Goal: Task Accomplishment & Management: Complete application form

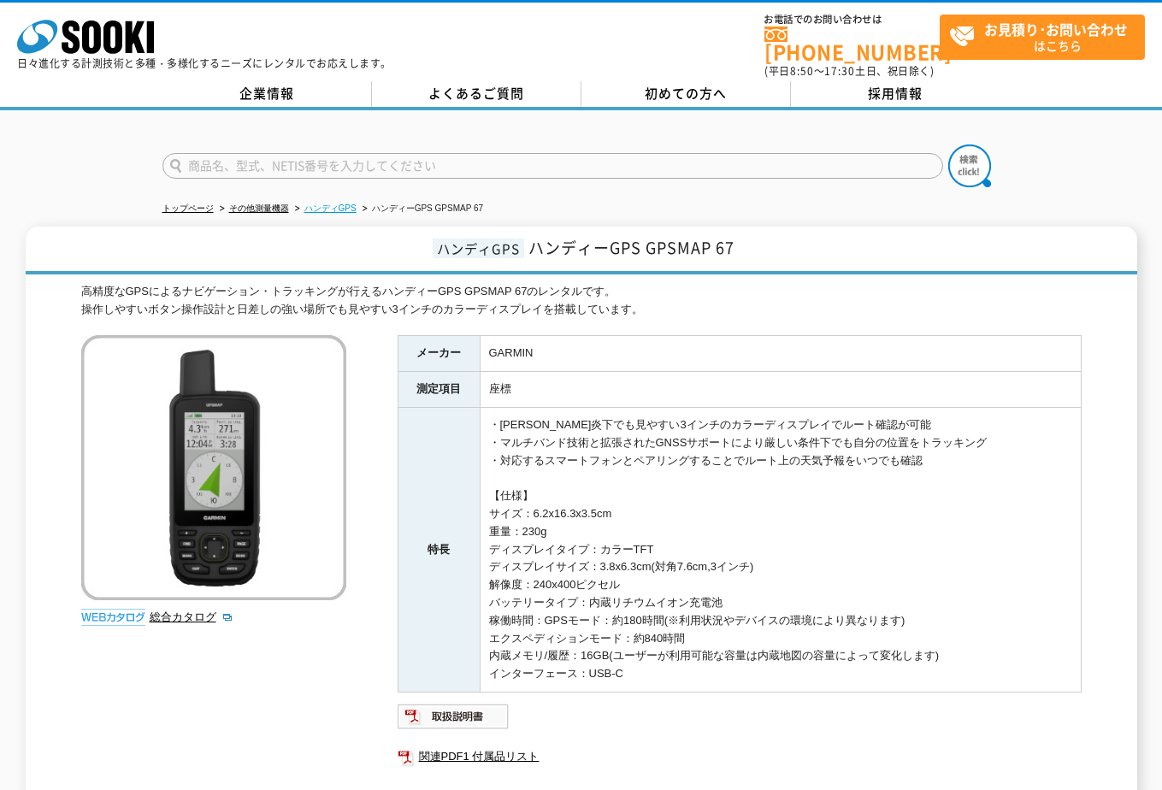
click at [339, 203] on link "ハンディGPS" at bounding box center [330, 207] width 52 height 9
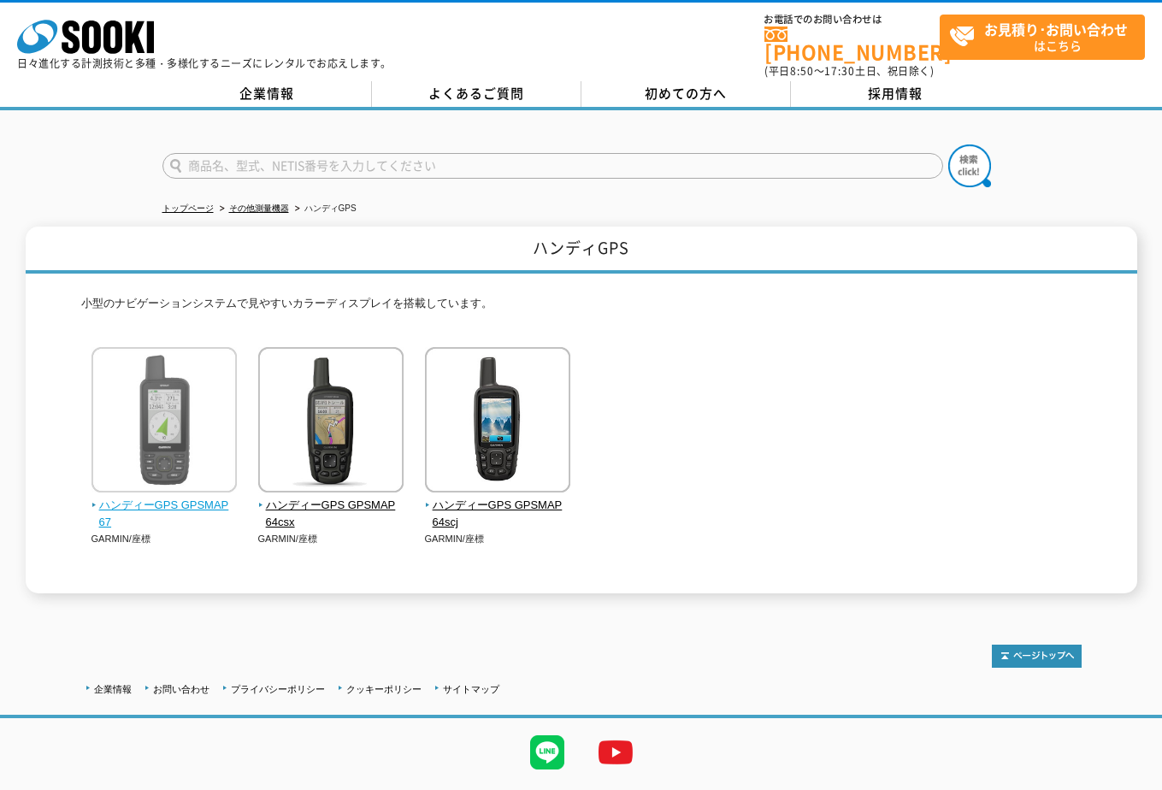
click at [170, 362] on img at bounding box center [163, 422] width 145 height 150
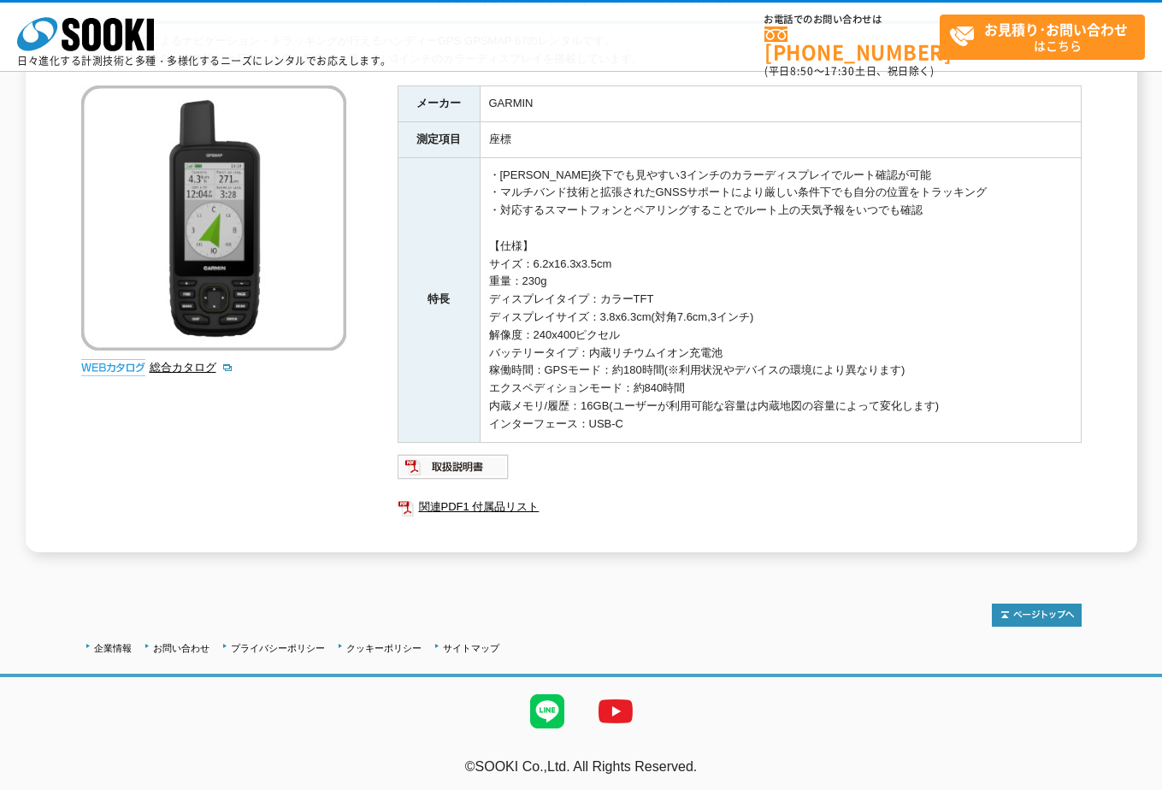
scroll to position [176, 0]
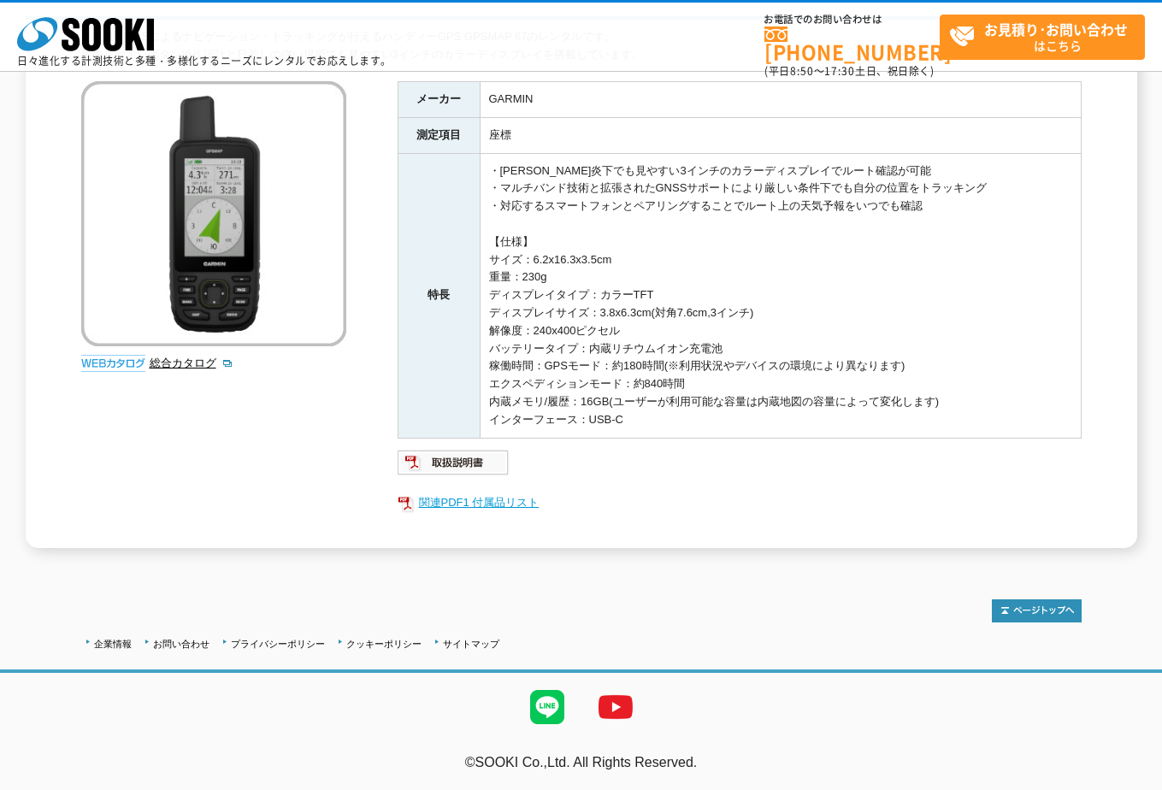
click at [501, 506] on link "関連PDF1 付属品リスト" at bounding box center [740, 503] width 684 height 22
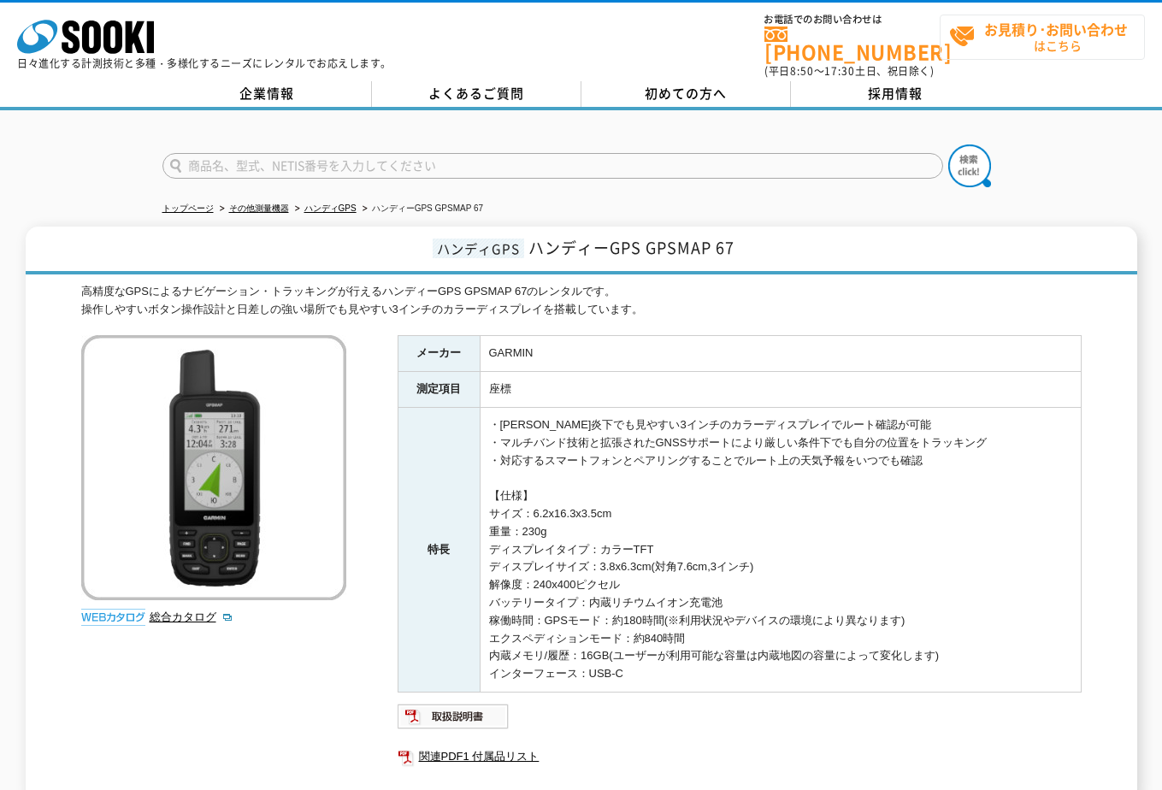
click at [1048, 41] on span "お見積り･お問い合わせ はこちら" at bounding box center [1046, 36] width 195 height 43
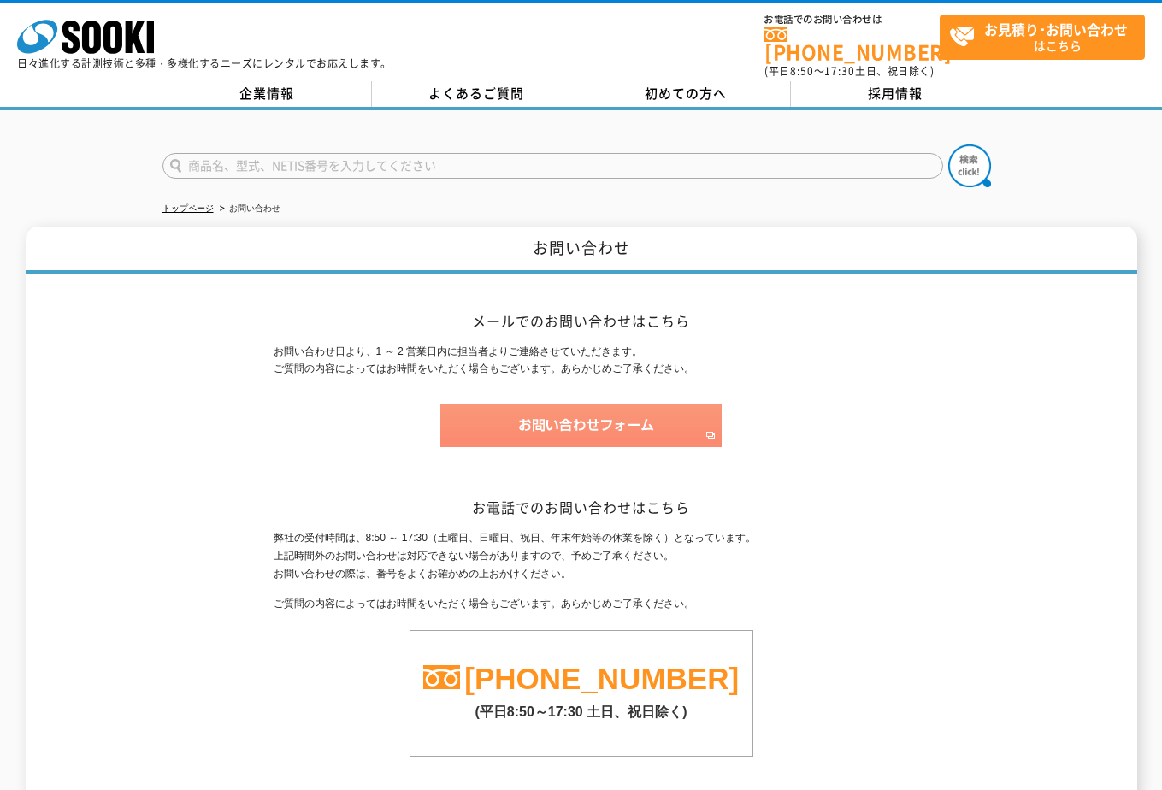
click at [623, 416] on img at bounding box center [580, 426] width 281 height 44
click at [619, 420] on img at bounding box center [580, 426] width 281 height 44
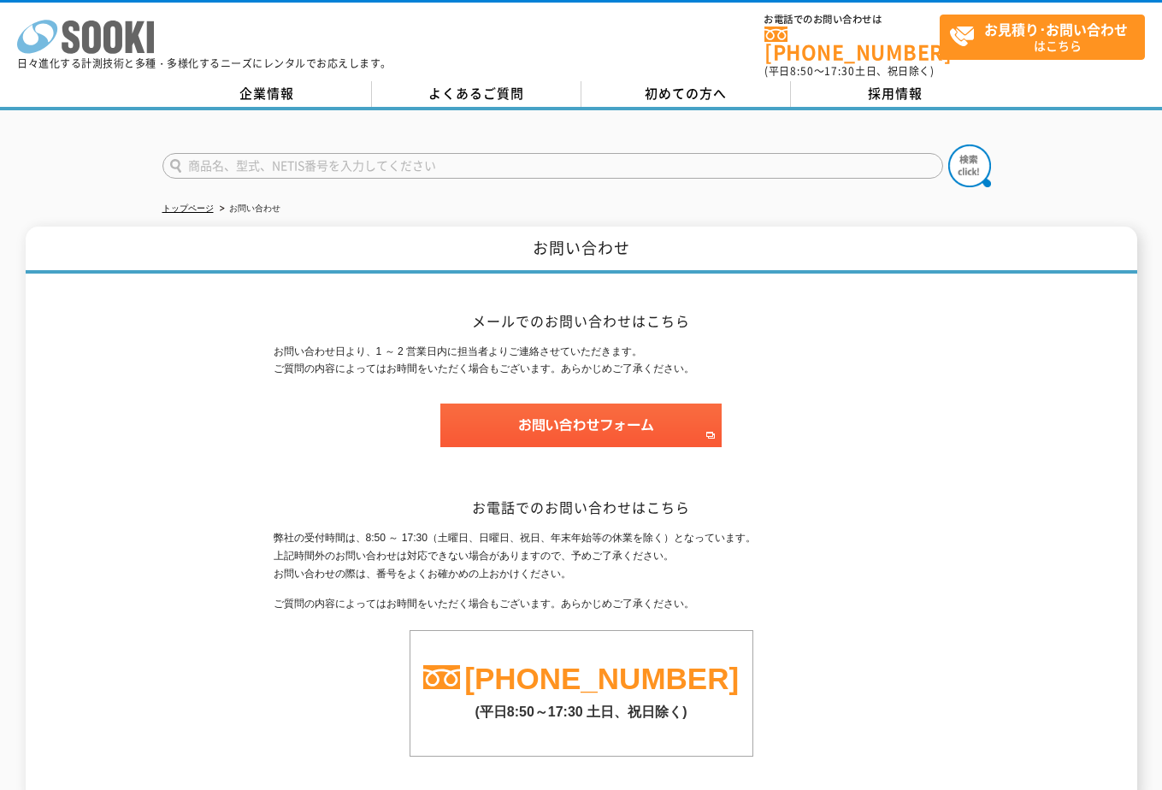
click at [80, 37] on icon "株式会社 ソーキ" at bounding box center [85, 37] width 137 height 34
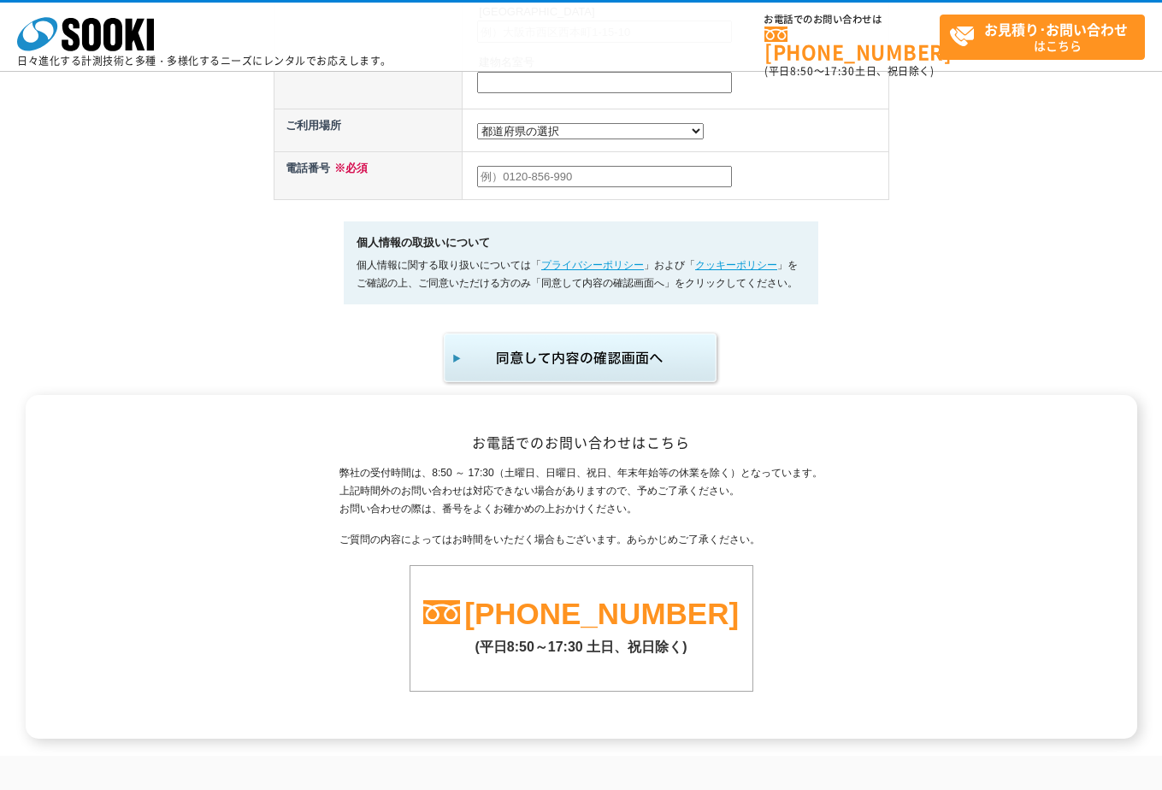
scroll to position [1078, 0]
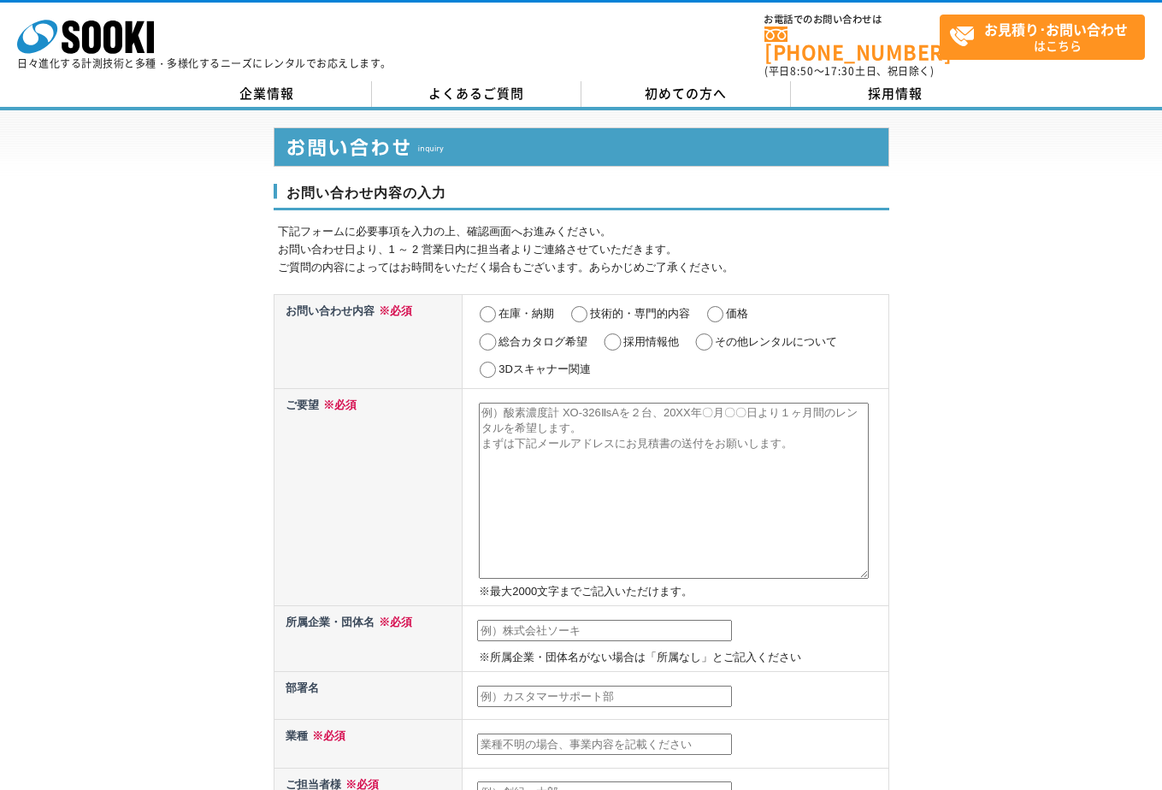
click at [717, 306] on input "価格" at bounding box center [715, 314] width 21 height 17
radio input "true"
click at [682, 428] on textarea at bounding box center [674, 491] width 390 height 176
paste textarea "ハンディーGPS GPSMAP 67"
type textarea "ハンディーGPS GPSMAP 67を3台、10/14～12/12(2ヶ月)の期間でレンタルを希望しております。 お手数ですが、メールアドレスまで見積書の送付…"
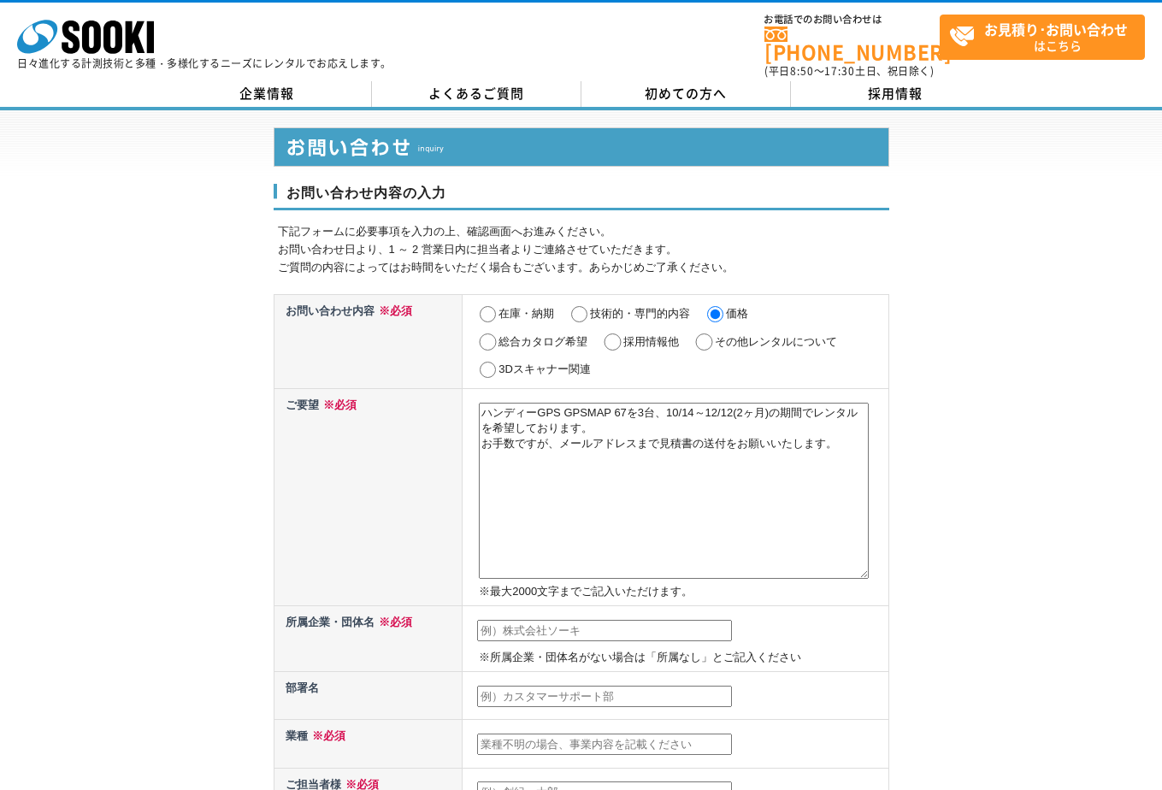
click at [707, 622] on input "text" at bounding box center [604, 631] width 255 height 22
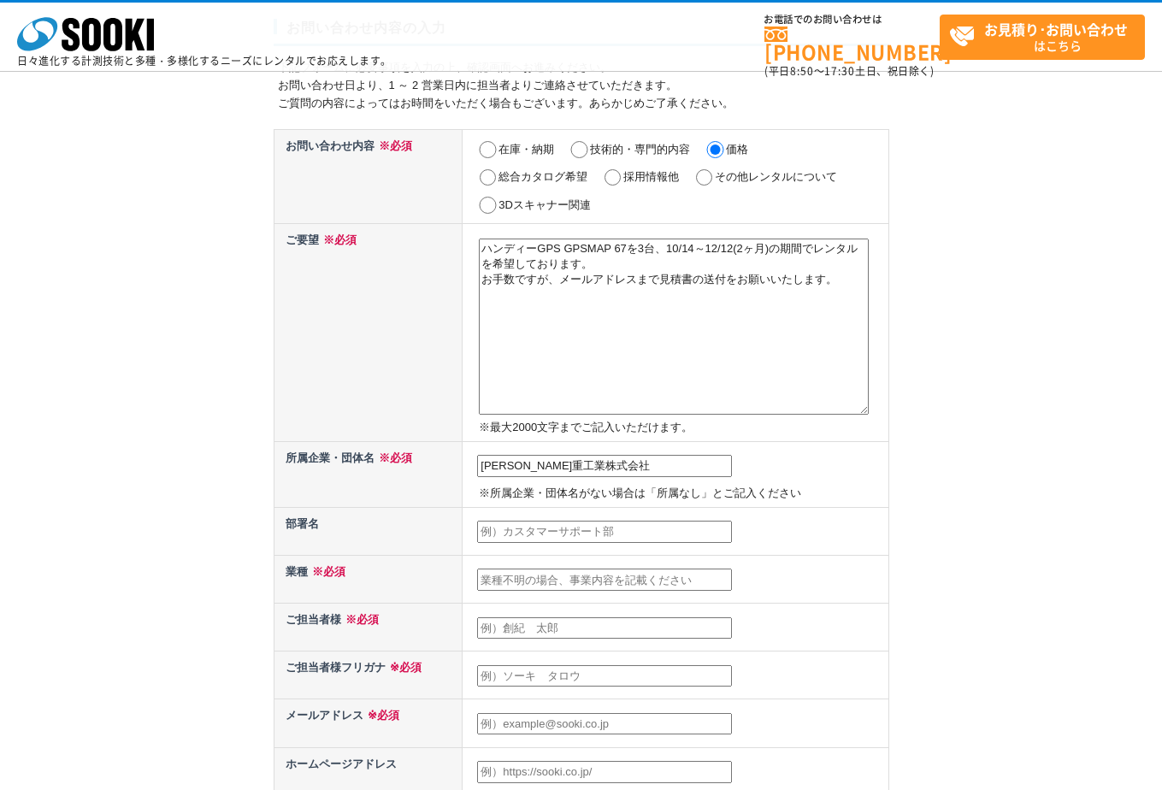
scroll to position [171, 0]
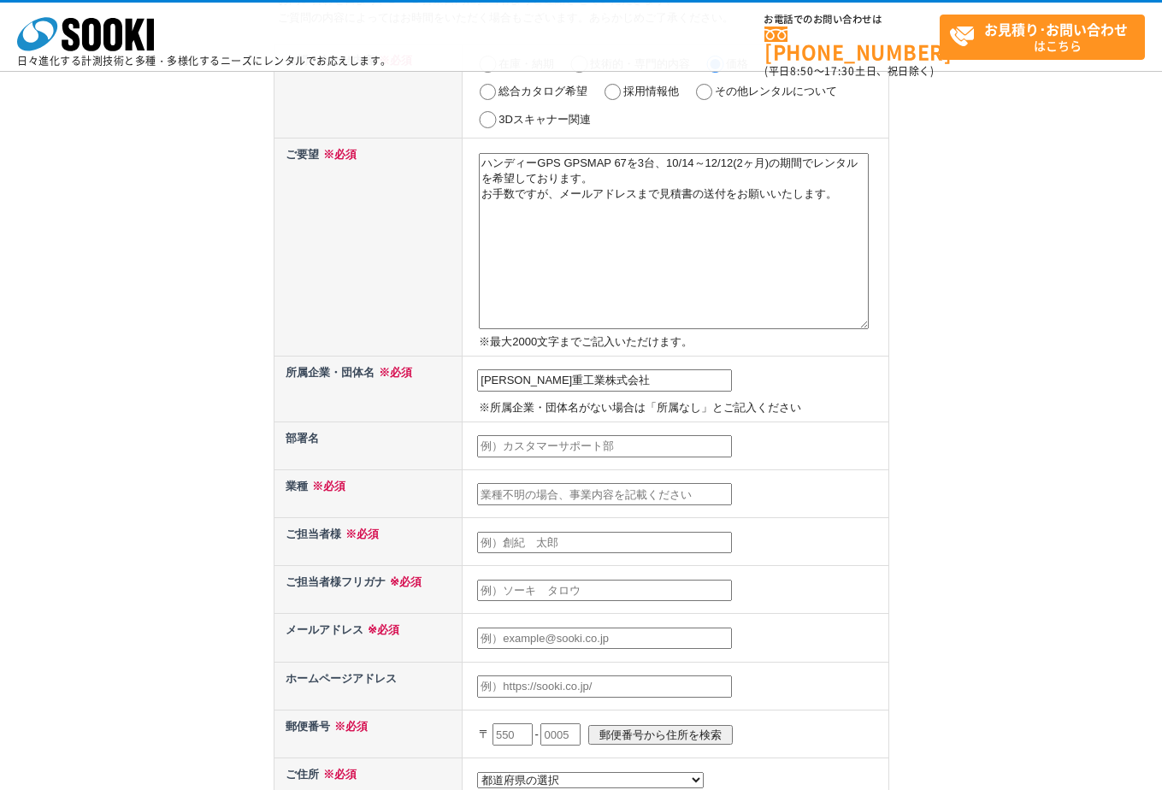
type input "川崎重工業株式会社"
click at [569, 495] on input "text" at bounding box center [604, 494] width 255 height 22
type input "ゆ"
click at [581, 497] on input "text" at bounding box center [604, 494] width 255 height 22
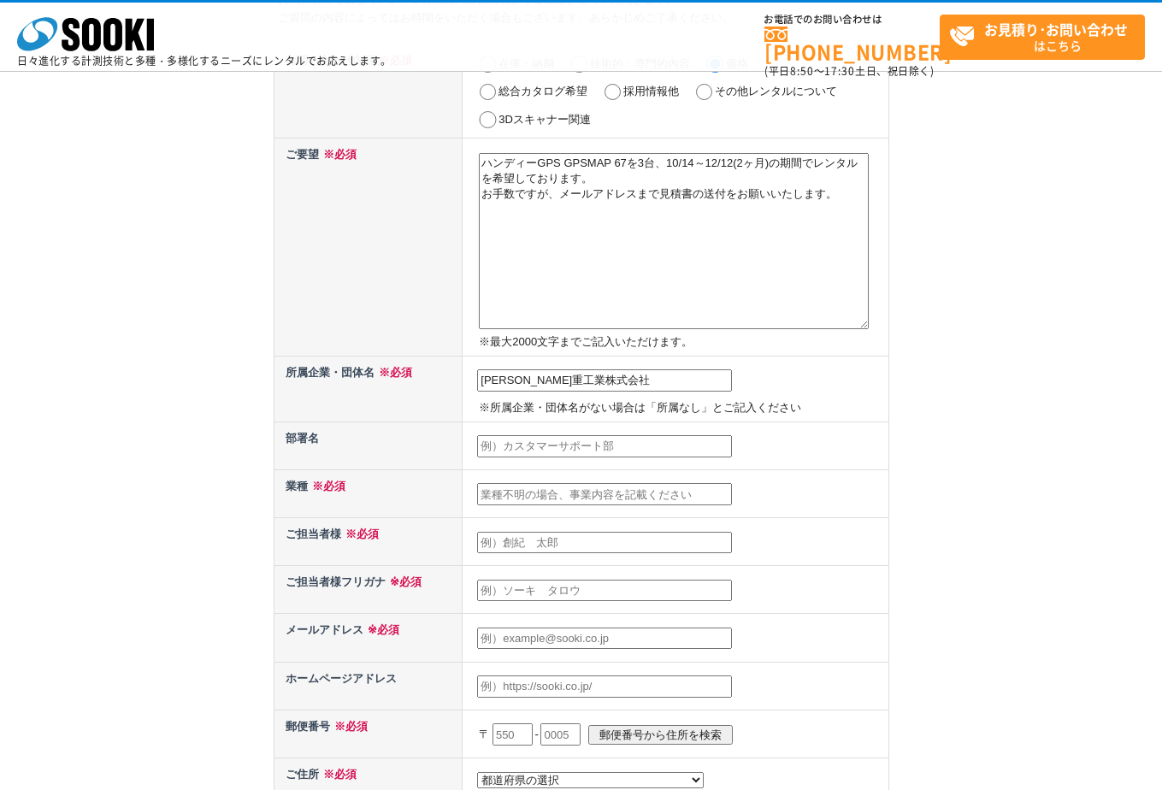
click at [628, 499] on input "text" at bounding box center [604, 494] width 255 height 22
paste input "輸送用機器製造業"
type input "輸送用機器製造業"
click at [588, 545] on input "text" at bounding box center [604, 543] width 255 height 22
type input "清水　亮介"
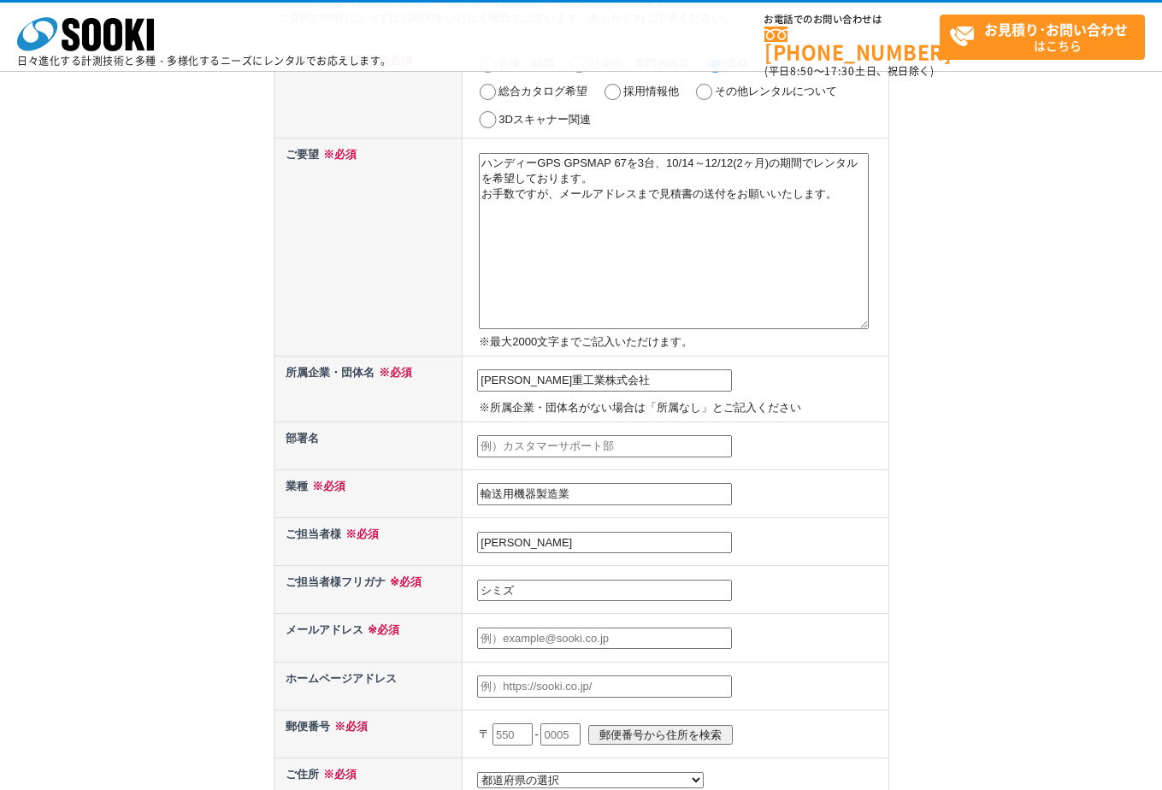
type input "シミズ"
type input "ｒ"
type input "shimizu_ryosuke@global.kawasaki.com"
click at [557, 589] on input "シミズ" at bounding box center [604, 591] width 255 height 22
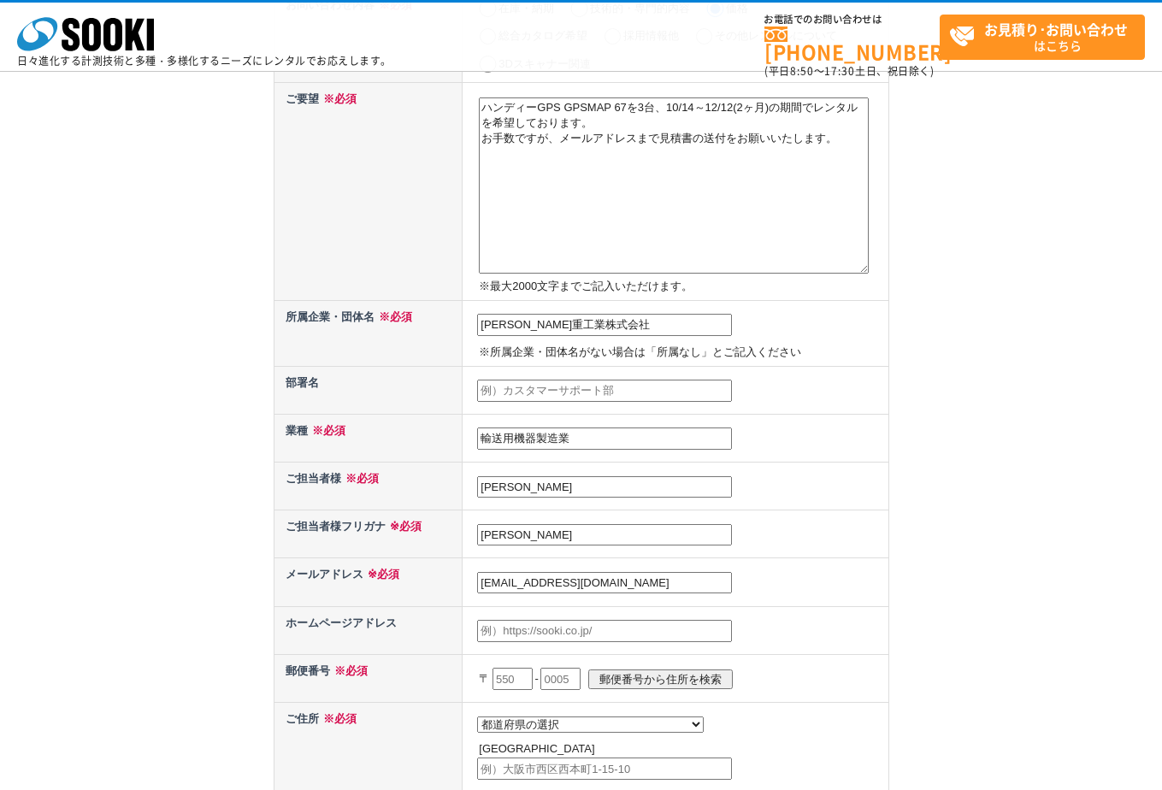
scroll to position [257, 0]
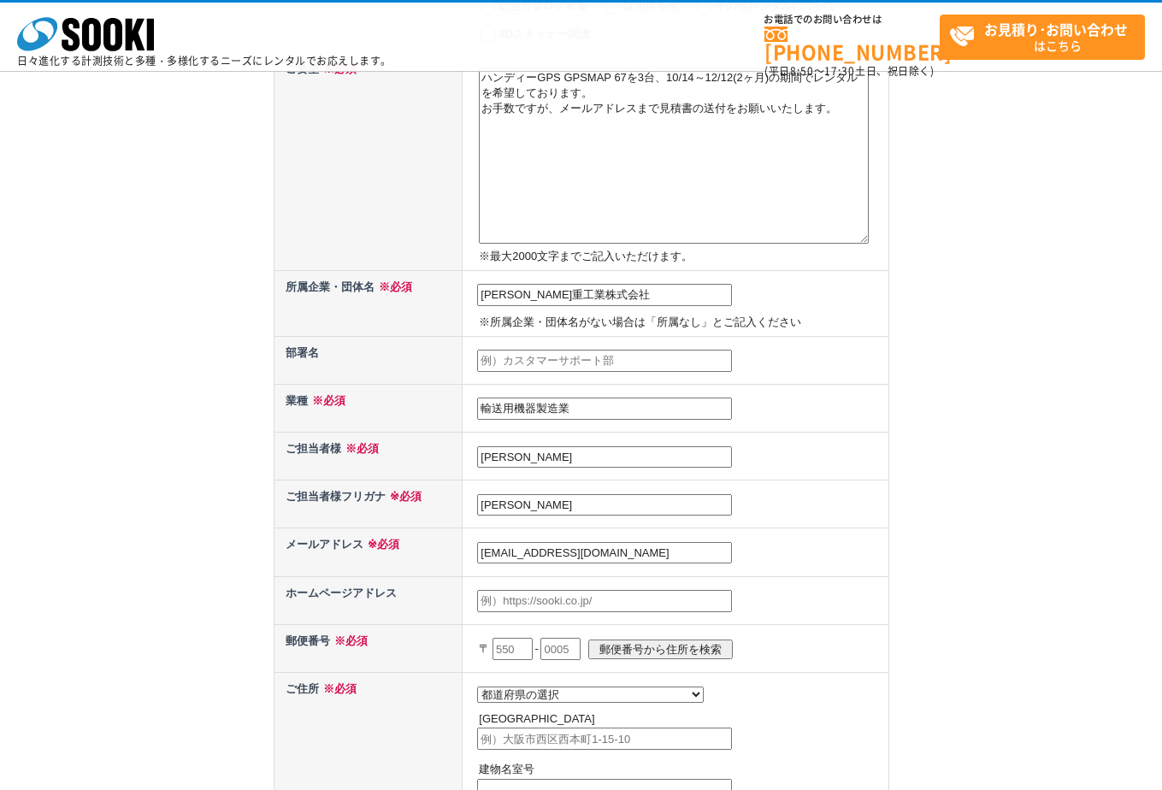
type input "シミズ　リョウスケ"
click at [521, 645] on input "text" at bounding box center [512, 649] width 40 height 22
type input "504"
click at [555, 656] on input "text" at bounding box center [560, 649] width 40 height 22
type input "0905"
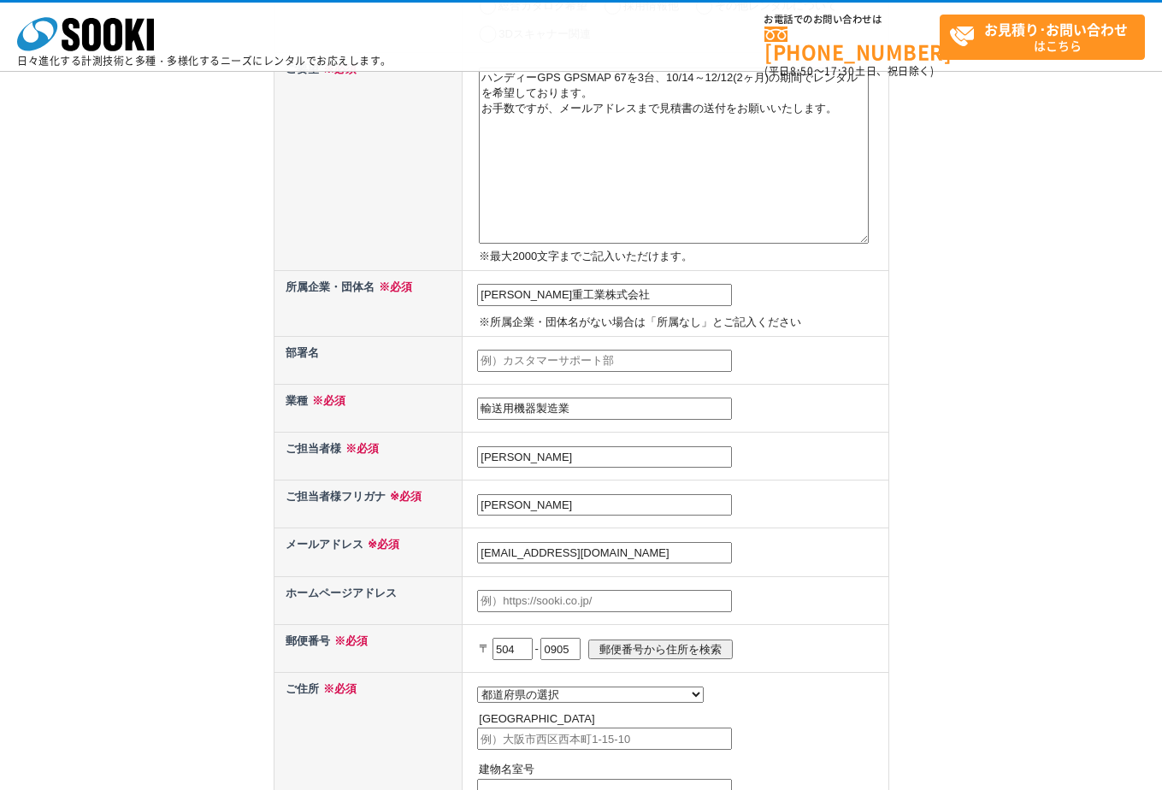
click at [645, 642] on input "郵便番号から住所を検索" at bounding box center [660, 650] width 144 height 20
select select "21"
type input "各務原市蘇原六軒町"
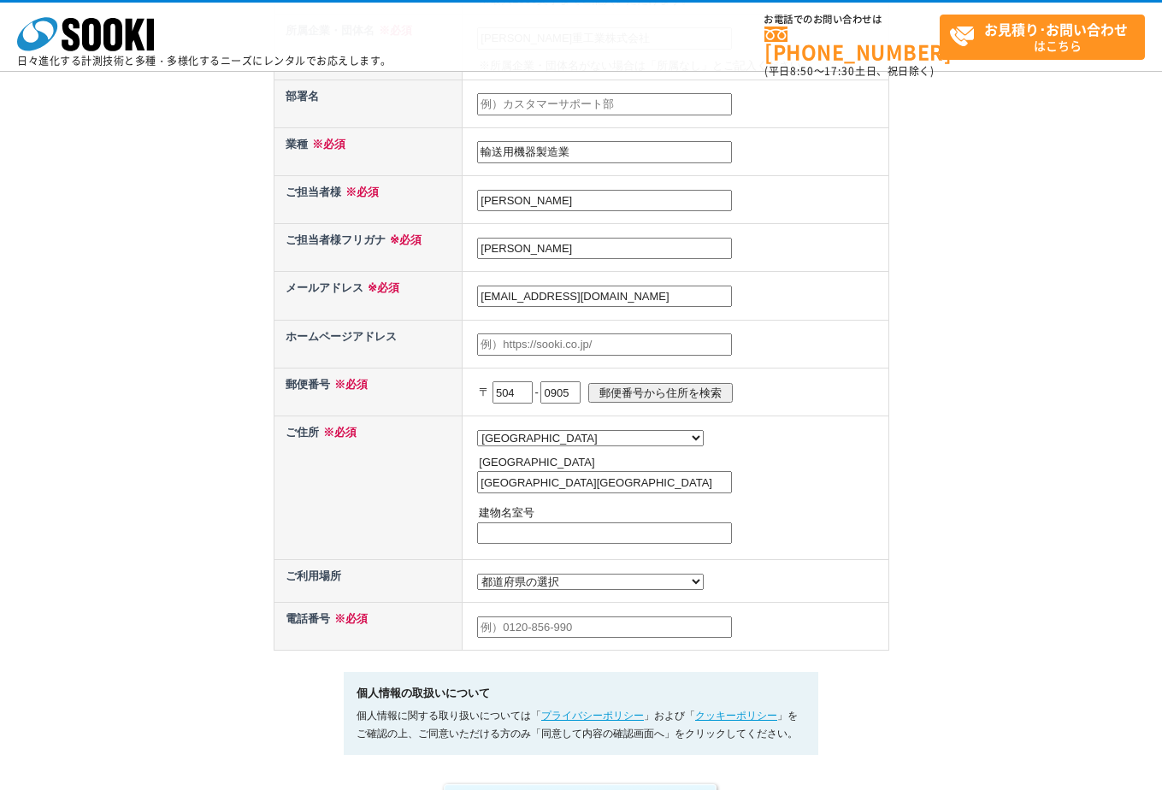
click at [529, 580] on select "都道府県の選択 利用場所未定 北海道 青森県 岩手県 宮城県 秋田県 山形県 福島県 茨城県 栃木県 群馬県 埼玉県 千葉県 東京都 神奈川県 新潟県 富山県…" at bounding box center [590, 582] width 227 height 16
select select "21"
click at [477, 578] on select "都道府県の選択 利用場所未定 北海道 青森県 岩手県 宮城県 秋田県 山形県 福島県 茨城県 栃木県 群馬県 埼玉県 千葉県 東京都 神奈川県 新潟県 富山県…" at bounding box center [590, 582] width 227 height 16
click at [574, 633] on input "text" at bounding box center [604, 627] width 255 height 22
type input "07079632905"
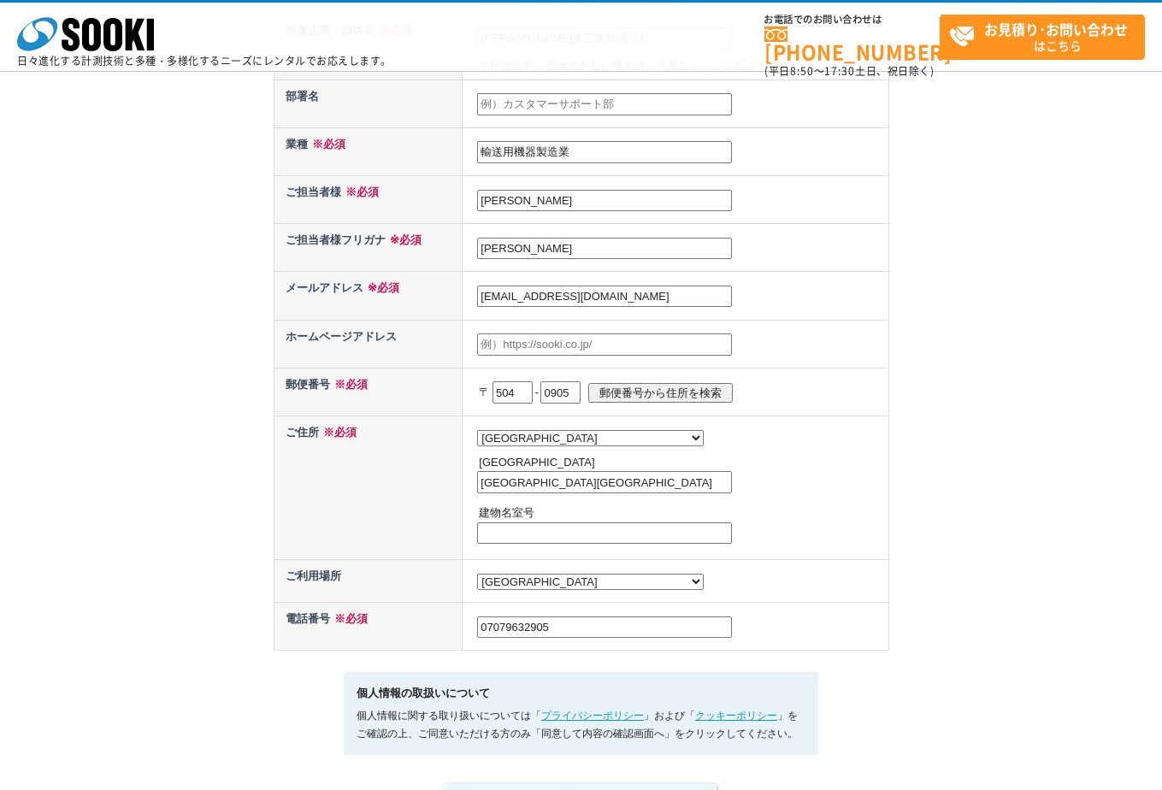
click at [581, 393] on input "0905" at bounding box center [560, 392] width 40 height 22
type input "8710"
click at [657, 376] on p "〒 504 - 8710 郵便番号から住所を検索" at bounding box center [681, 393] width 405 height 38
click at [657, 383] on input "郵便番号から住所を検索" at bounding box center [660, 393] width 144 height 20
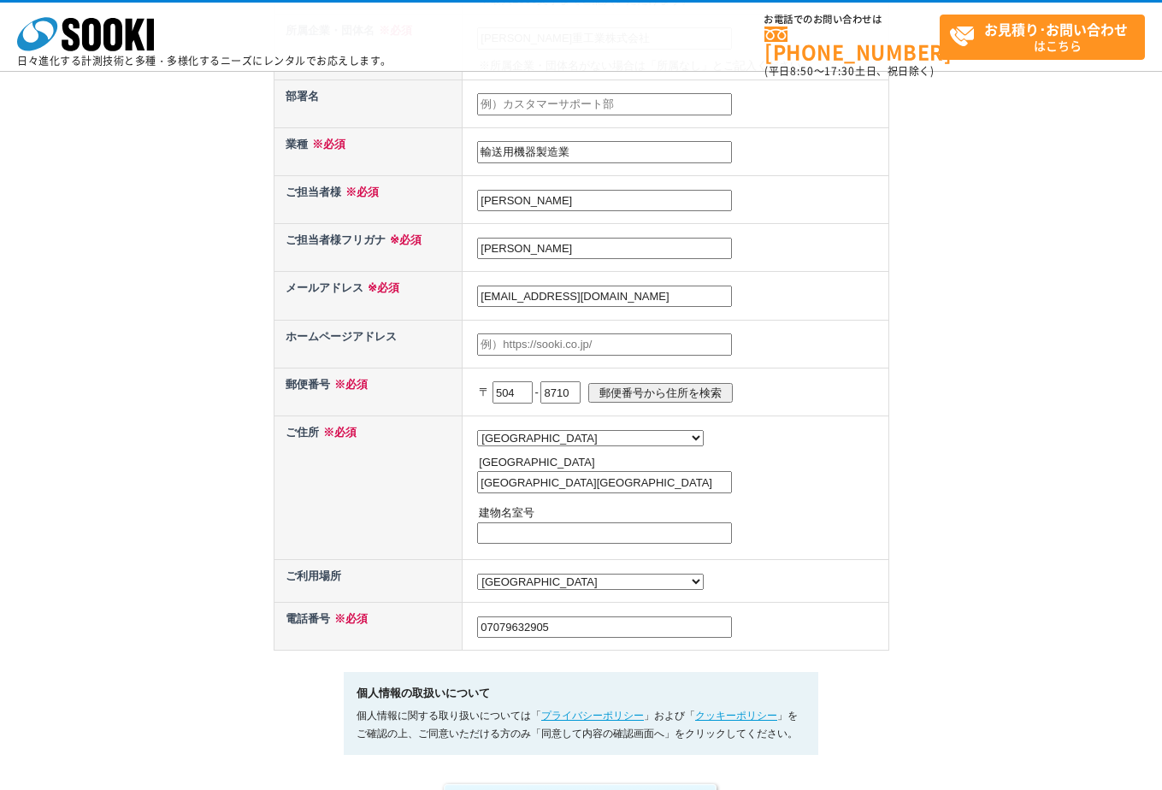
select select
click at [644, 397] on input "郵便番号から住所を検索" at bounding box center [660, 393] width 144 height 20
click at [654, 394] on input "郵便番号から住所を検索" at bounding box center [660, 393] width 144 height 20
click at [627, 388] on input "郵便番号から住所を検索" at bounding box center [660, 393] width 144 height 20
click at [563, 430] on select "都道府県の選択 北海道 青森県 岩手県 宮城県 秋田県 山形県 福島県 茨城県 栃木県 群馬県 埼玉県 千葉県 東京都 神奈川県 新潟県 富山県 石川県 福井…" at bounding box center [590, 438] width 227 height 16
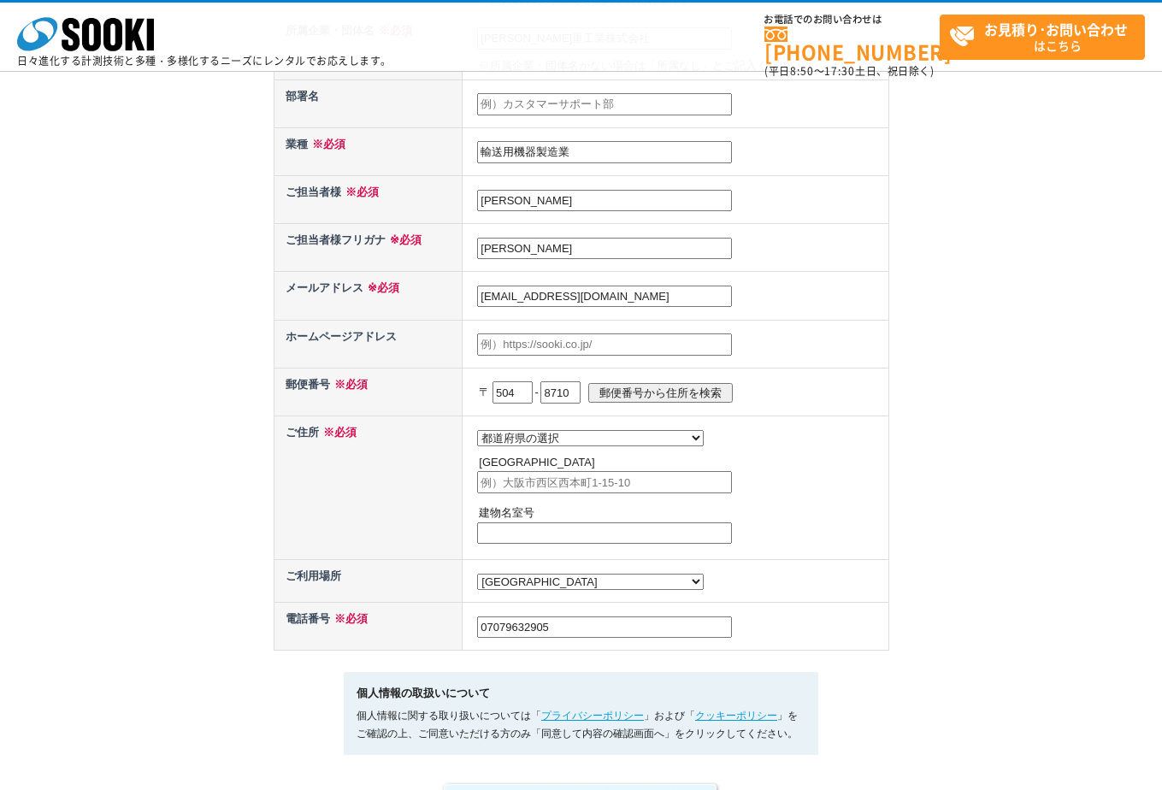
click at [688, 448] on td "都道府県の選択 北海道 青森県 岩手県 宮城県 秋田県 山形県 福島県 茨城県 栃木県 群馬県 埼玉県 千葉県 東京都 神奈川県 新潟県 富山県 石川県 福井…" at bounding box center [676, 488] width 426 height 144
click at [553, 436] on select "都道府県の選択 北海道 青森県 岩手県 宮城県 秋田県 山形県 福島県 茨城県 栃木県 群馬県 埼玉県 千葉県 東京都 神奈川県 新潟県 富山県 石川県 福井…" at bounding box center [590, 438] width 227 height 16
select select "21"
click at [477, 430] on select "都道府県の選択 北海道 青森県 岩手県 宮城県 秋田県 山形県 福島県 茨城県 栃木県 群馬県 埼玉県 千葉県 東京都 神奈川県 新潟県 富山県 石川県 福井…" at bounding box center [590, 438] width 227 height 16
click at [534, 486] on input "text" at bounding box center [604, 482] width 255 height 22
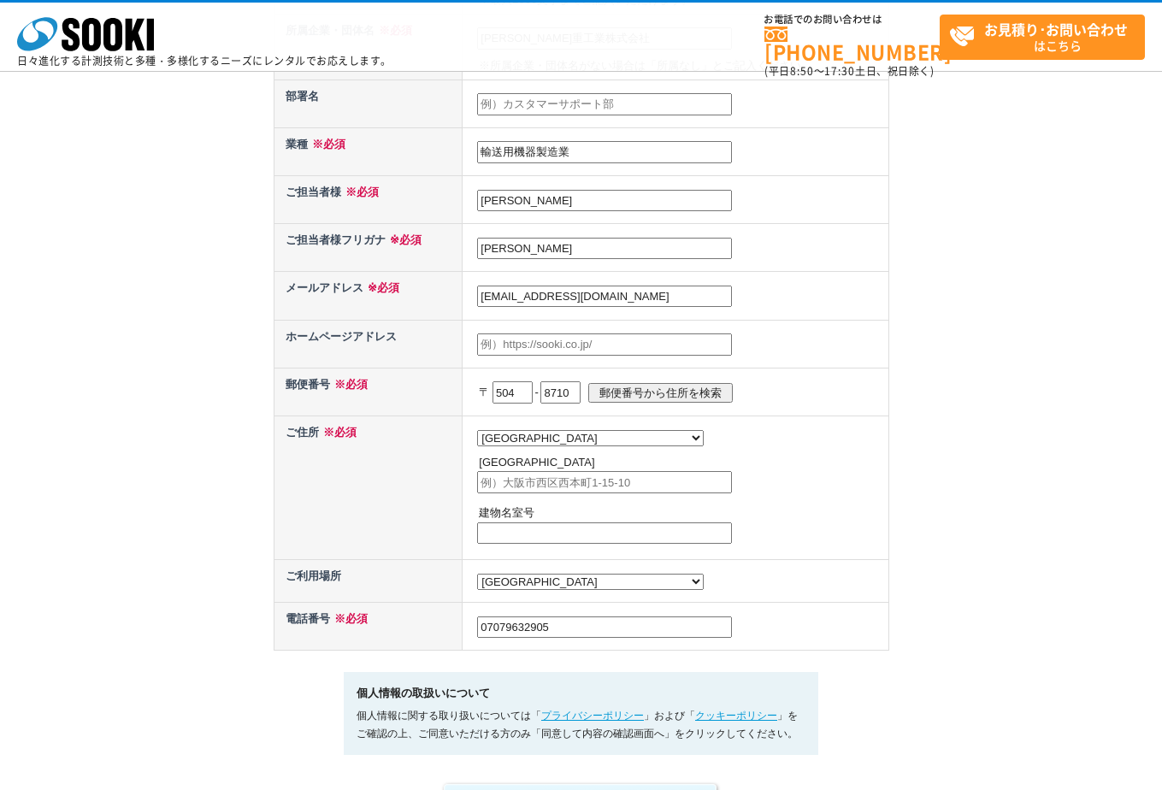
paste input "岐阜県各務原市川崎町1番地"
drag, startPoint x: 516, startPoint y: 486, endPoint x: 459, endPoint y: 492, distance: 56.7
click at [459, 492] on tr "ご住所 ※必須 都道府県の選択 北海道 青森県 岩手県 宮城県 秋田県 山形県 福島県 茨城県 栃木県 群馬県 埼玉県 千葉県 東京都 神奈川県 新潟県 富山…" at bounding box center [581, 488] width 615 height 144
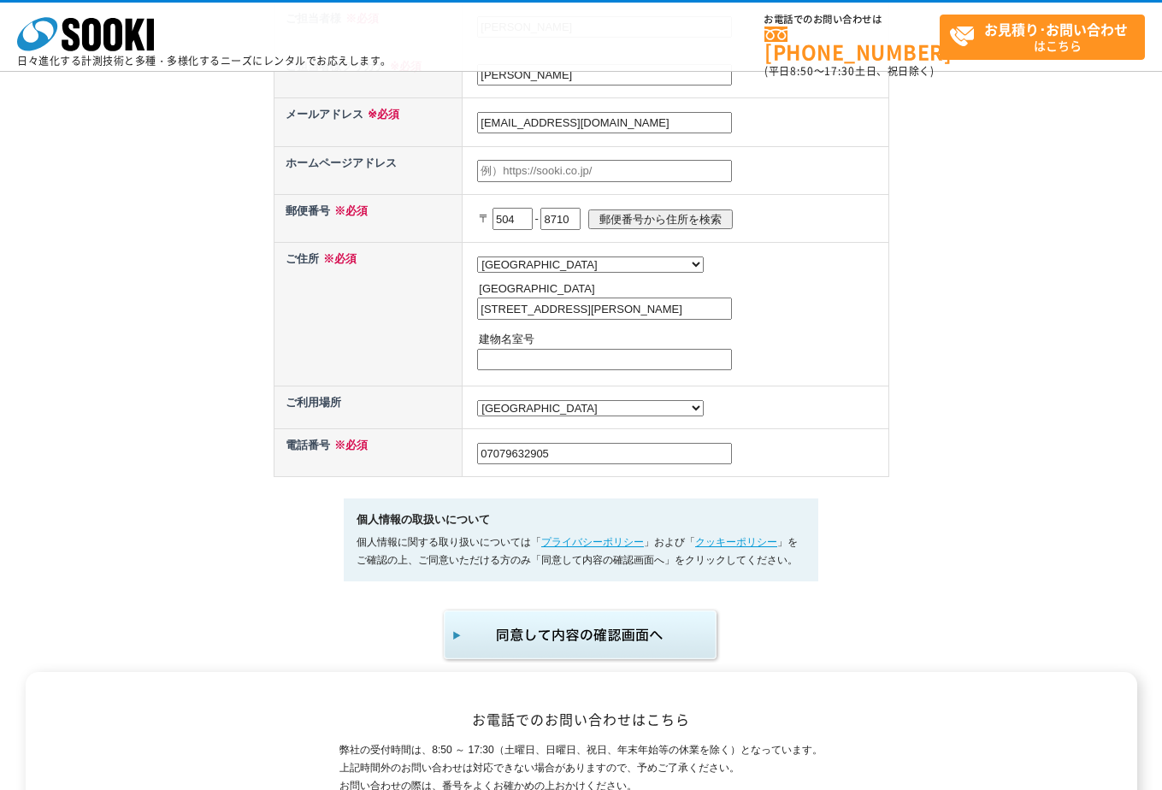
scroll to position [770, 0]
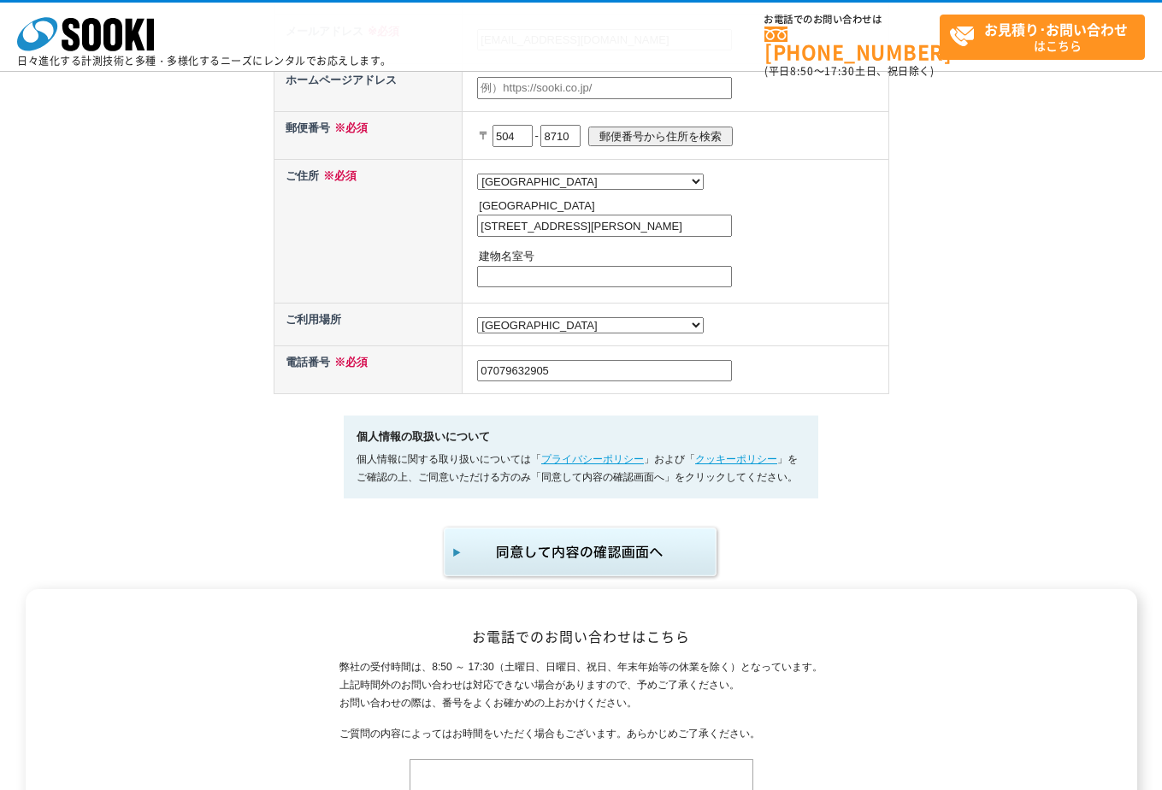
type input "各務原市川崎町1番地"
click at [561, 577] on img "submit" at bounding box center [581, 552] width 280 height 56
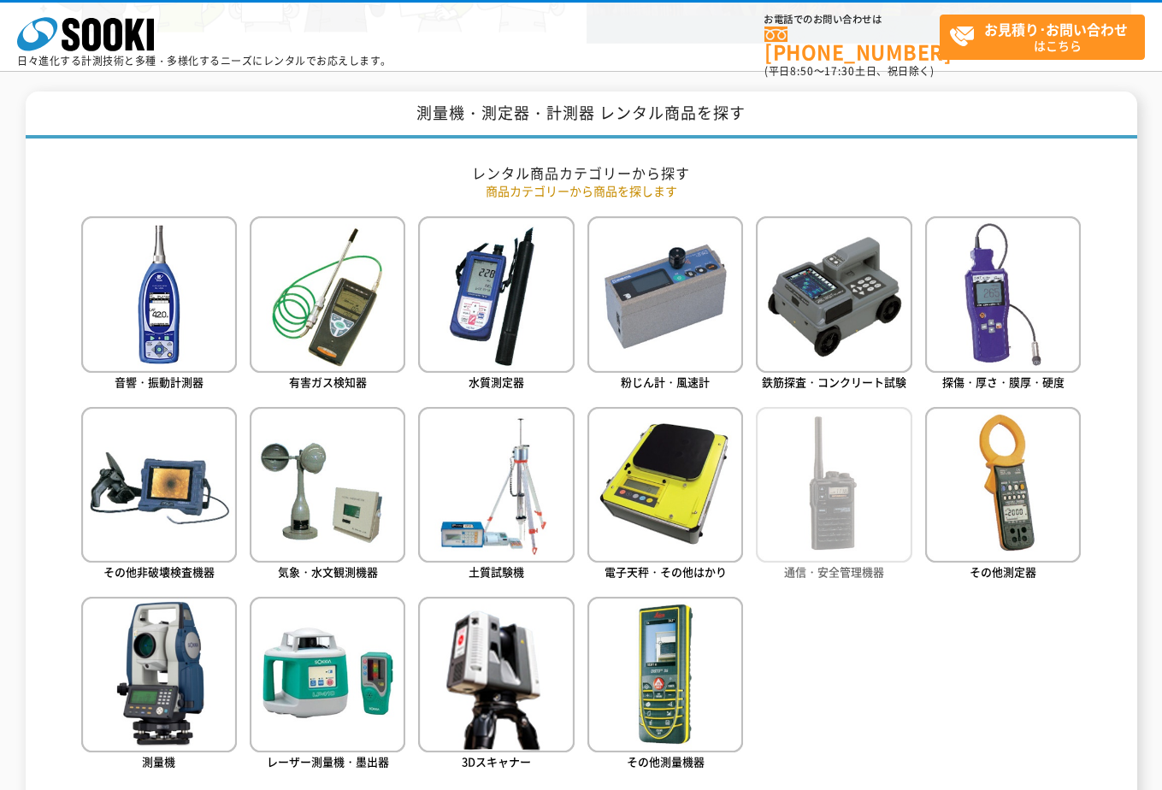
scroll to position [855, 0]
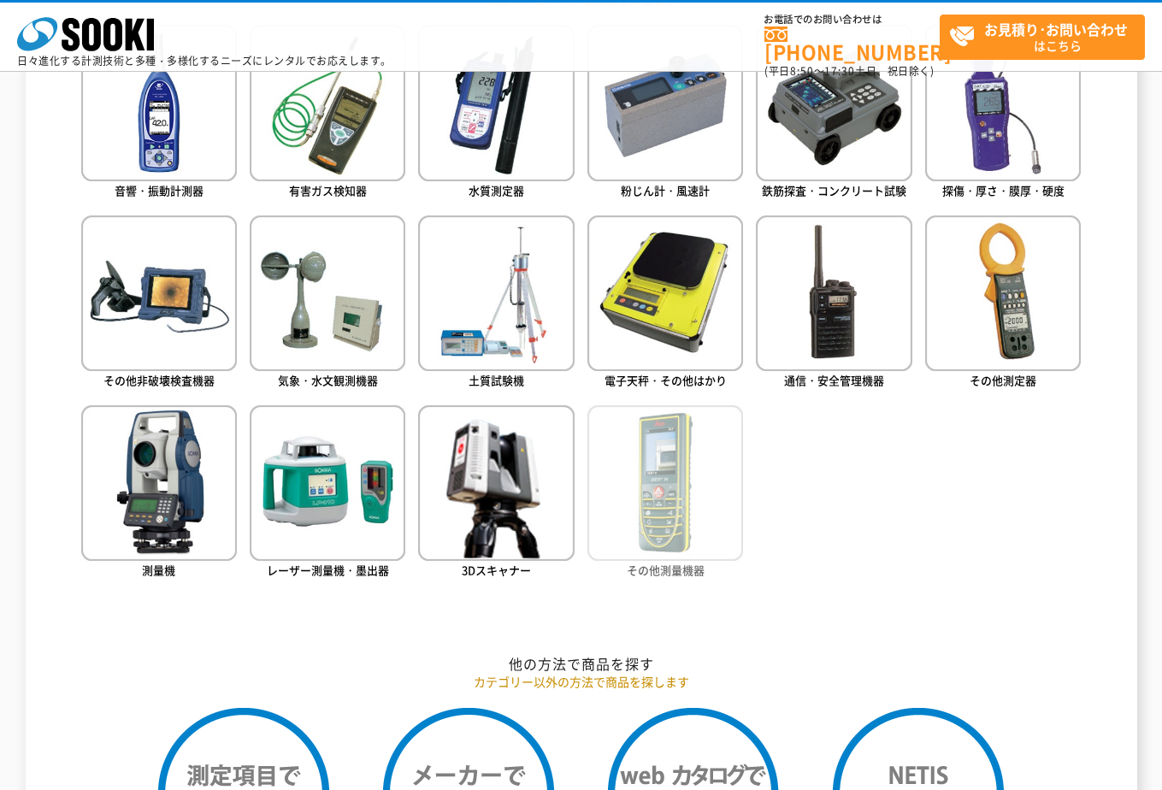
click at [695, 512] on img at bounding box center [665, 483] width 156 height 156
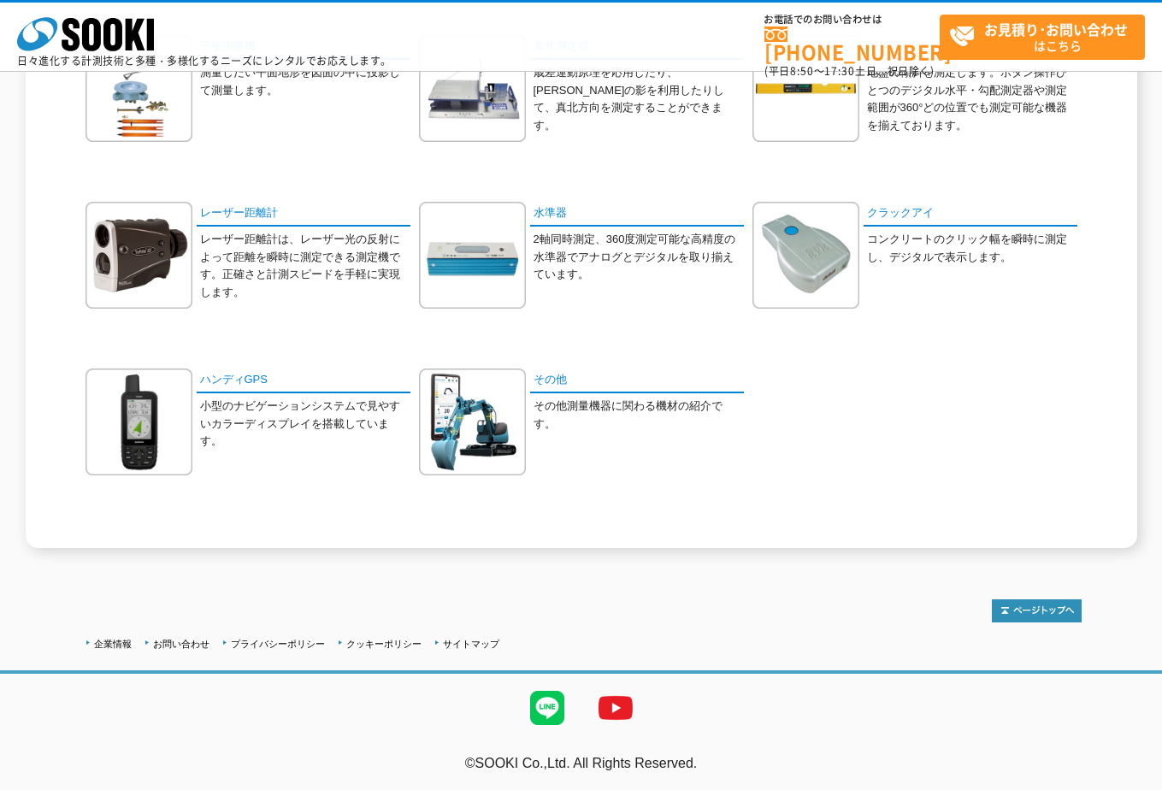
scroll to position [81, 0]
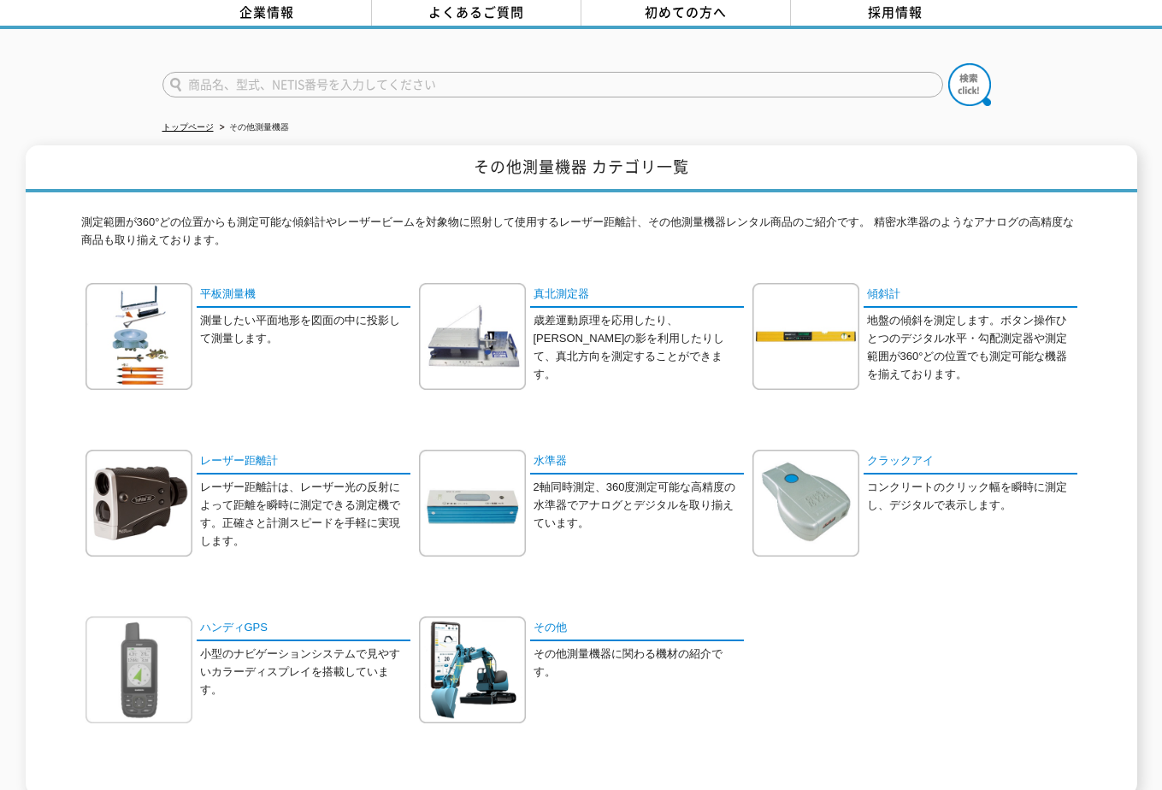
click at [170, 647] on img at bounding box center [139, 669] width 107 height 107
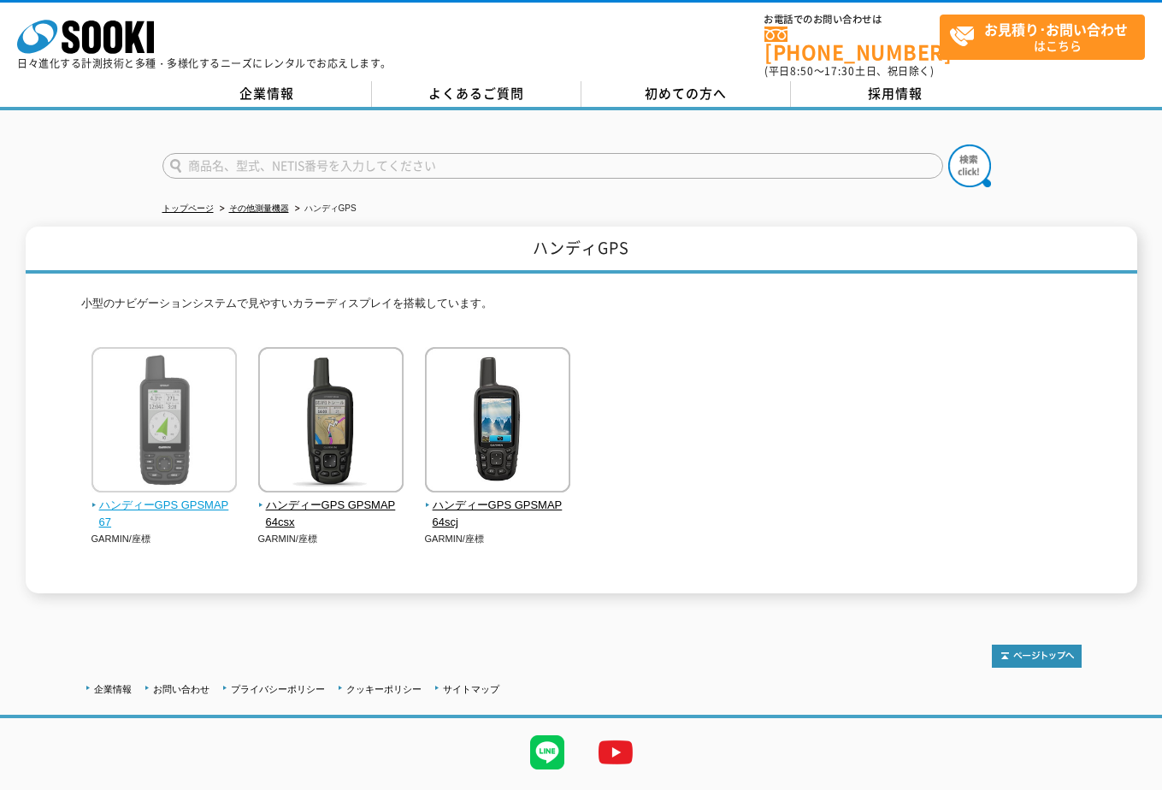
click at [186, 395] on img at bounding box center [163, 422] width 145 height 150
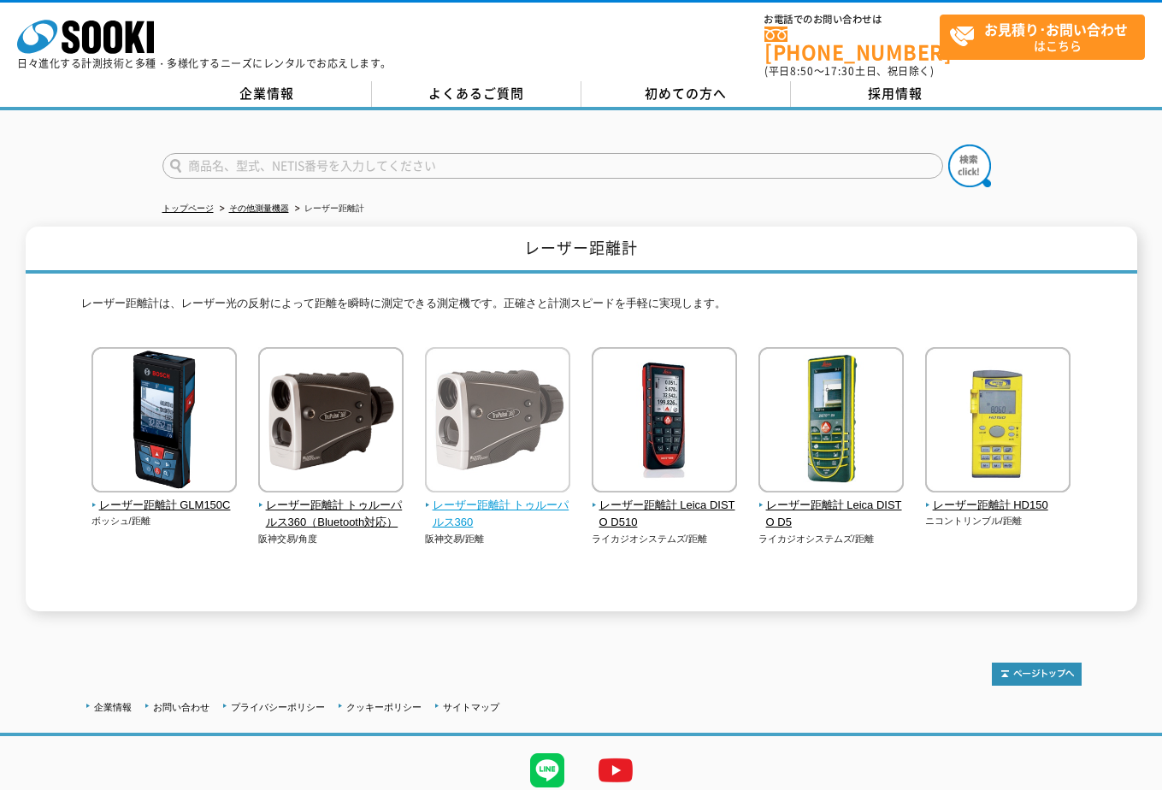
click at [468, 416] on img at bounding box center [497, 422] width 145 height 150
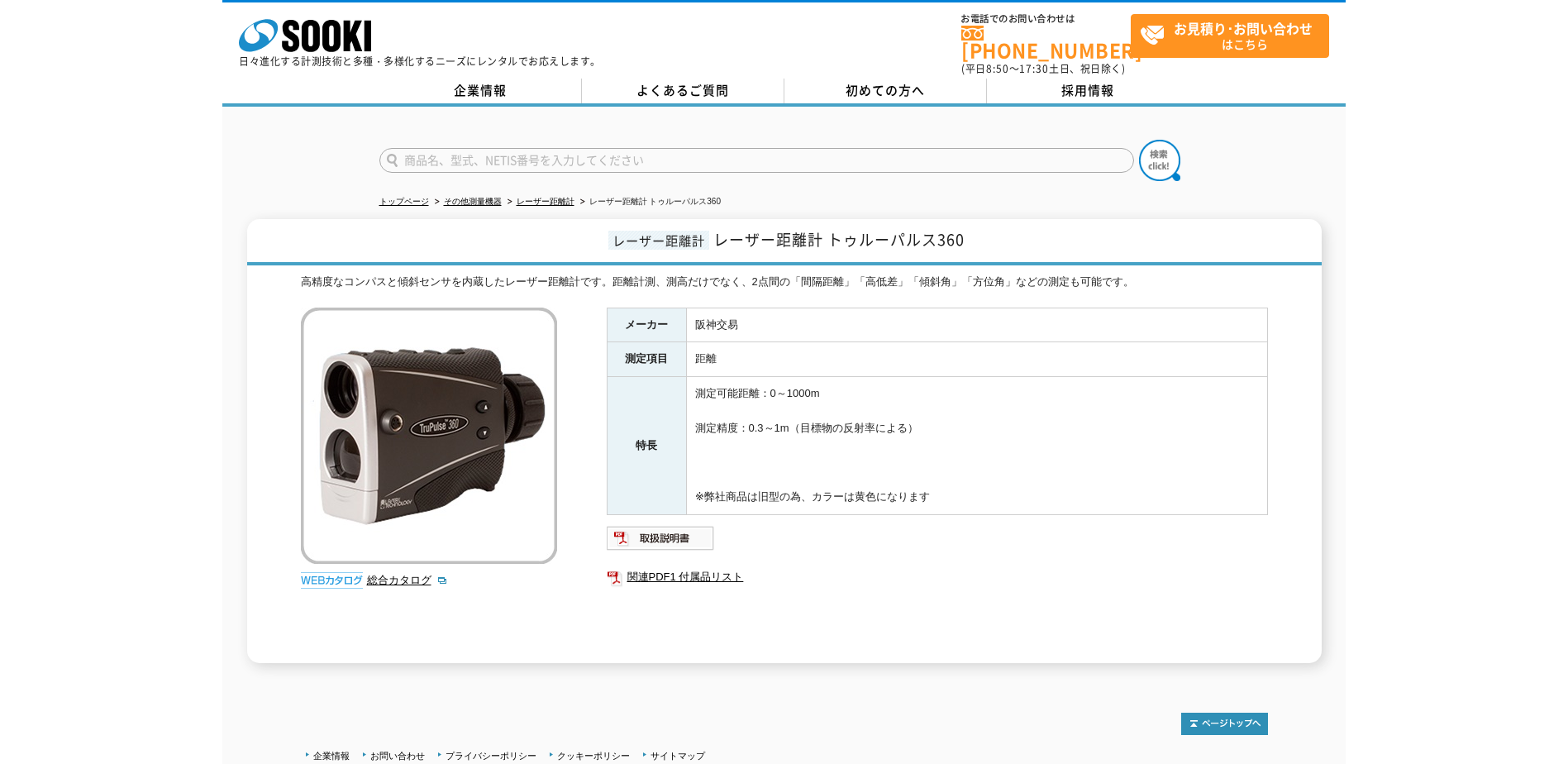
scroll to position [83, 0]
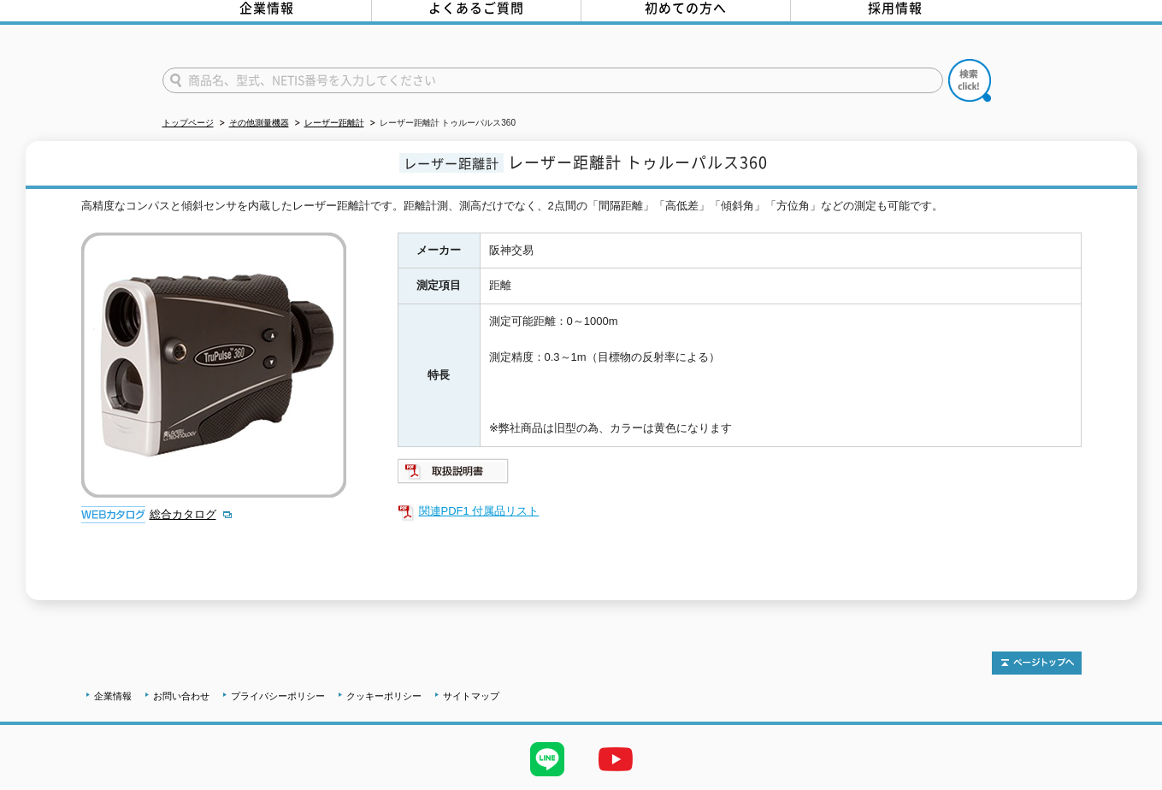
click at [522, 501] on link "関連PDF1 付属品リスト" at bounding box center [740, 511] width 684 height 22
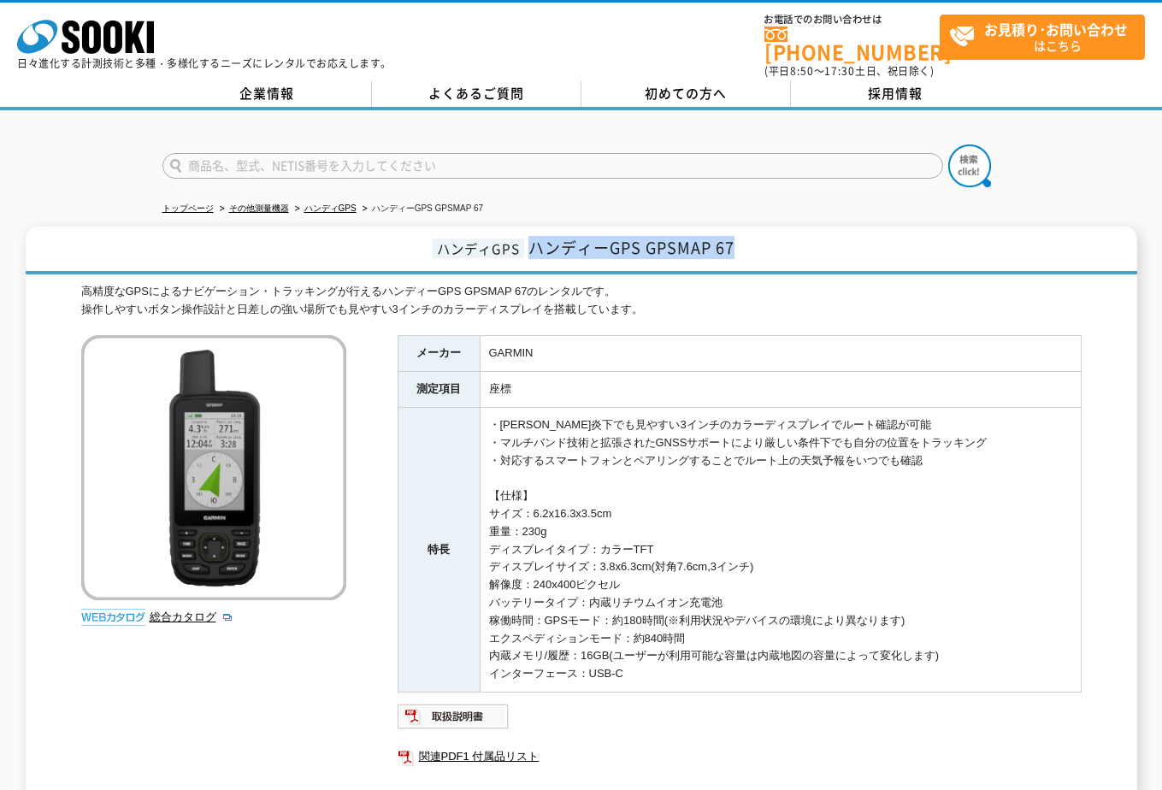
drag, startPoint x: 748, startPoint y: 233, endPoint x: 530, endPoint y: 239, distance: 218.1
click at [530, 239] on h1 "ハンディGPS ハンディーGPS GPSMAP 67" at bounding box center [582, 251] width 1112 height 48
click at [427, 748] on link "関連PDF1 付属品リスト" at bounding box center [740, 757] width 684 height 22
copy span "ハンディーGPS GPSMAP 67"
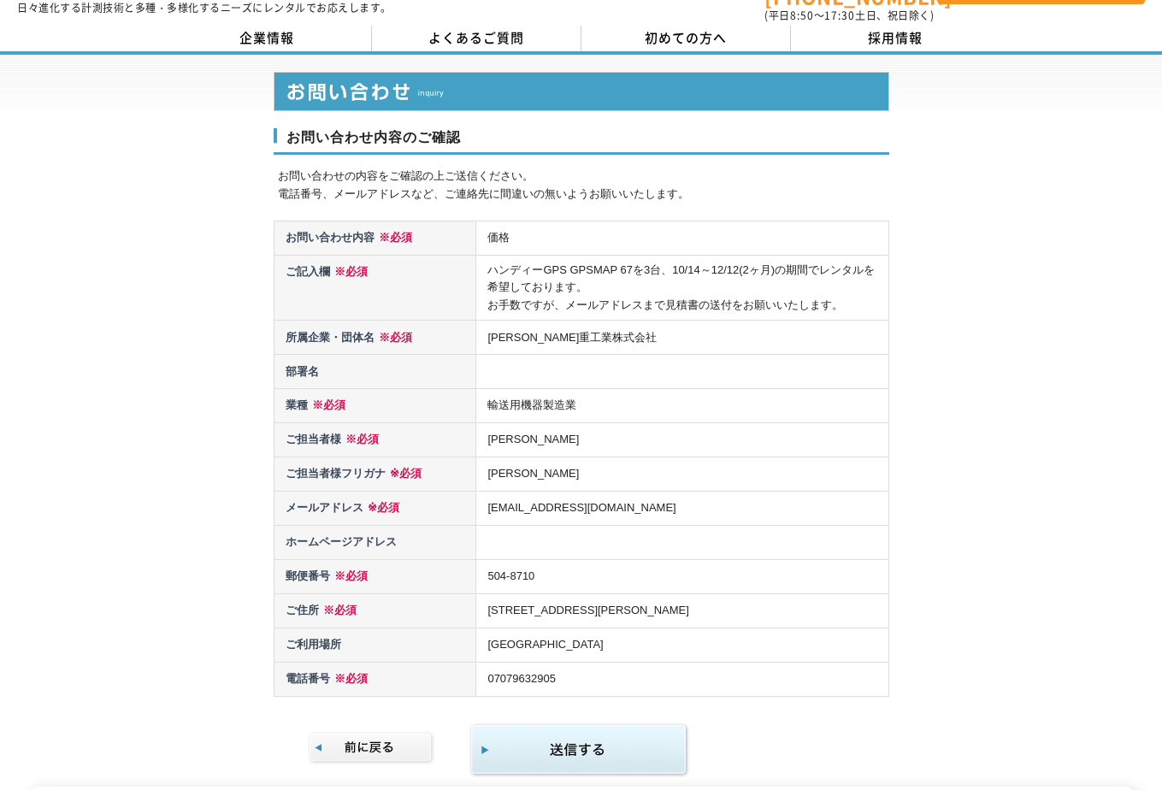
scroll to position [86, 0]
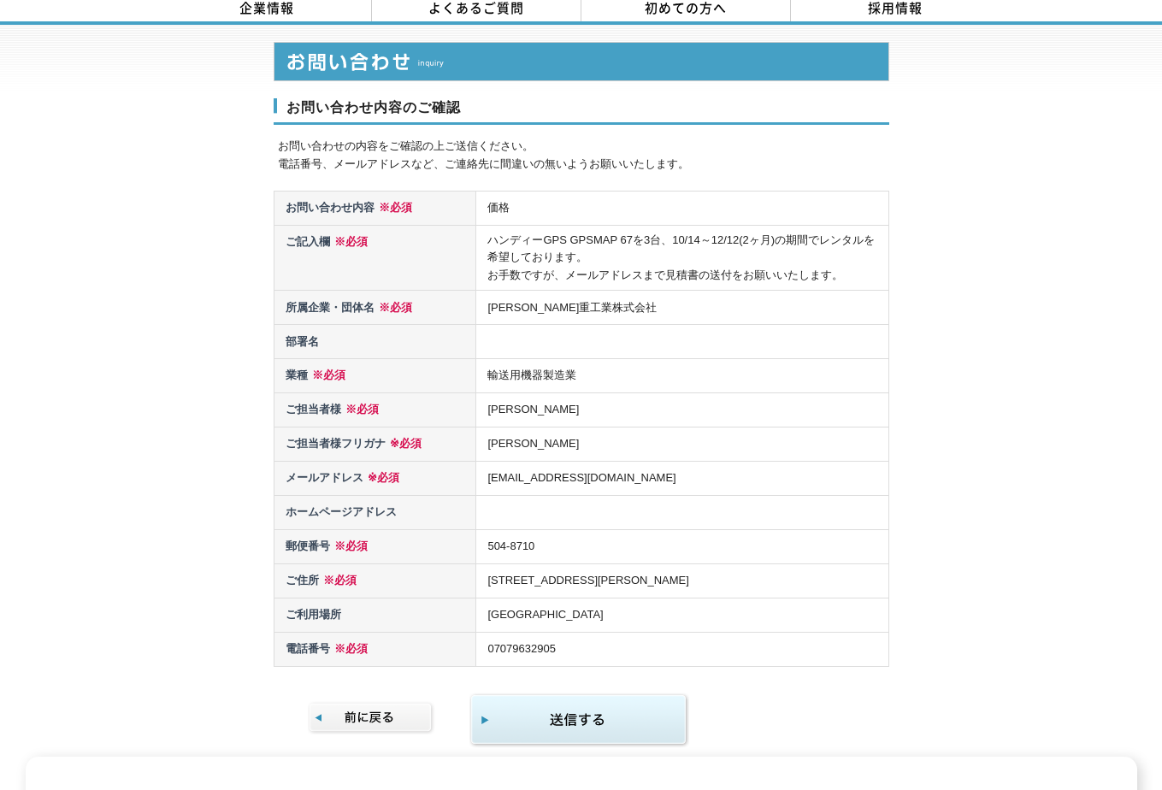
click at [591, 699] on img "submit" at bounding box center [579, 721] width 220 height 56
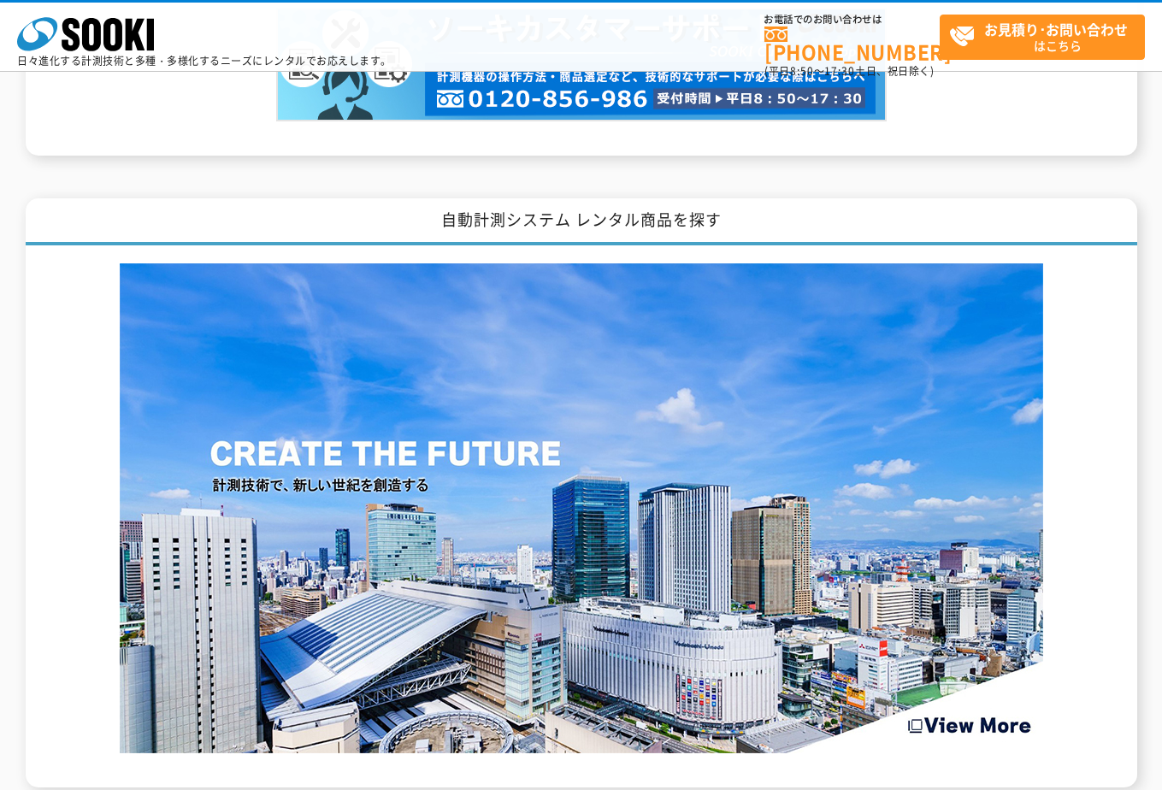
scroll to position [2309, 0]
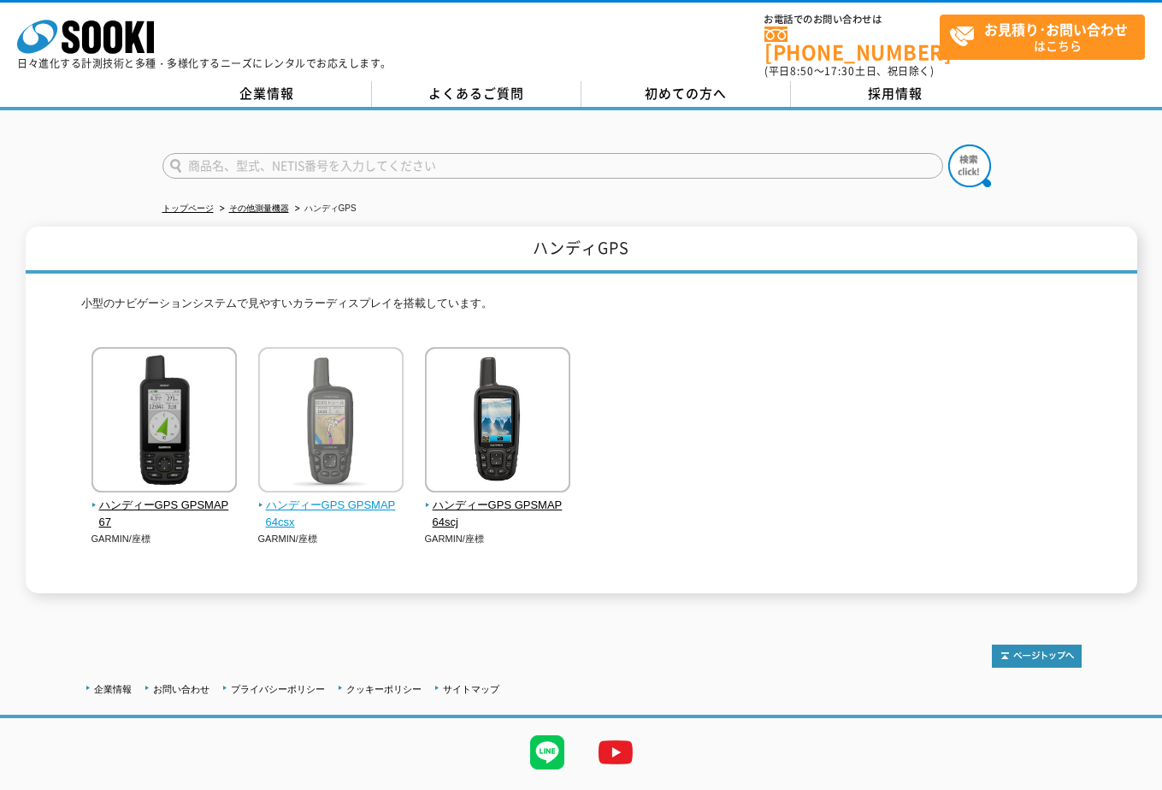
click at [276, 448] on img at bounding box center [330, 422] width 145 height 150
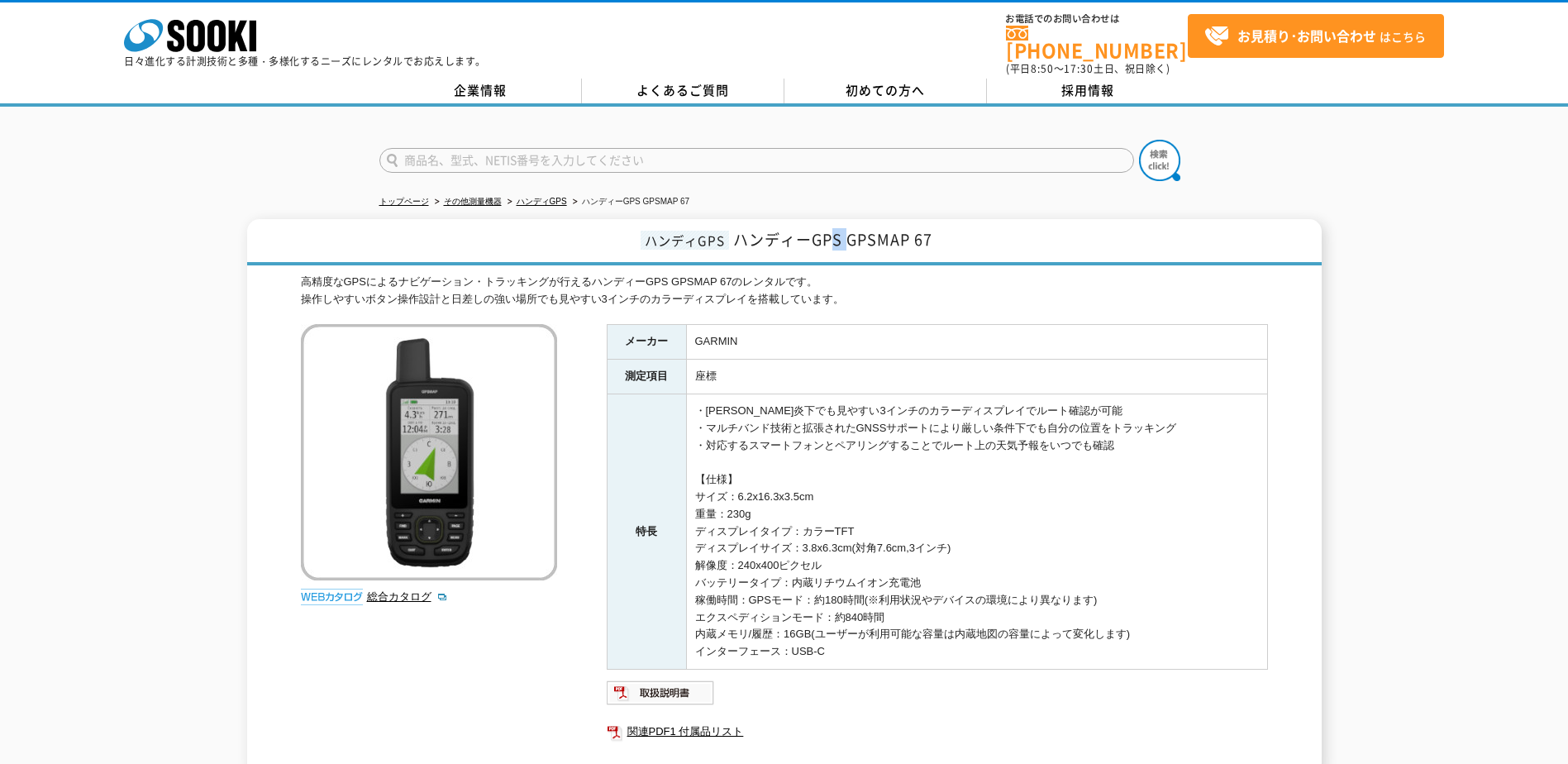
drag, startPoint x: 836, startPoint y: 229, endPoint x: 848, endPoint y: 228, distance: 12.0
click at [848, 228] on span "ハンディーGPS GPSMAP 67" at bounding box center [832, 239] width 199 height 22
click at [848, 229] on span "ハンディーGPS GPSMAP 67" at bounding box center [832, 239] width 199 height 22
drag, startPoint x: 849, startPoint y: 230, endPoint x: 941, endPoint y: 226, distance: 92.1
click at [941, 226] on h1 "ハンディGPS ハンディーGPS GPSMAP 67" at bounding box center [785, 243] width 1075 height 46
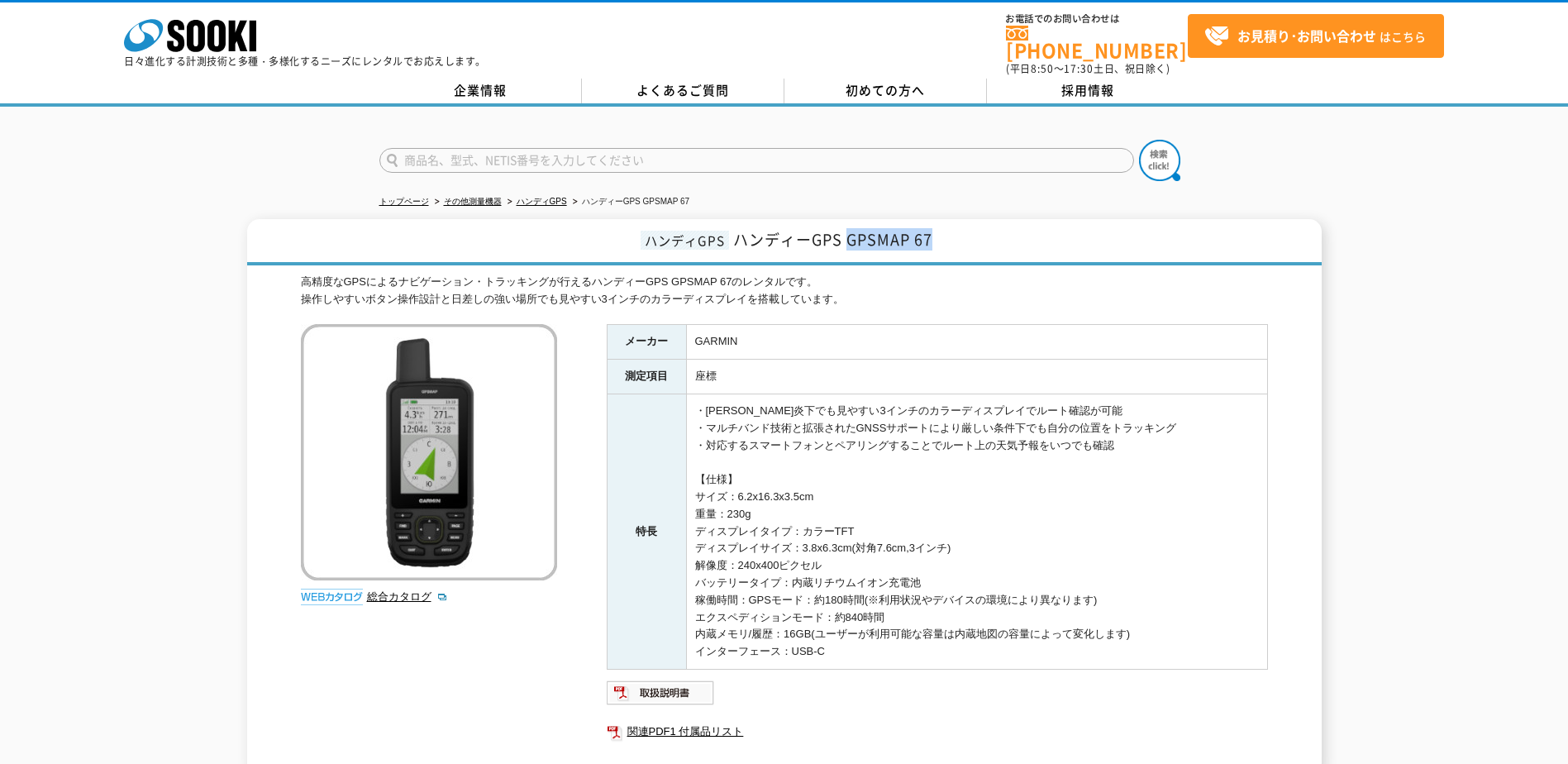
click at [935, 232] on h1 "ハンディGPS ハンディーGPS GPSMAP 67" at bounding box center [785, 243] width 1075 height 46
drag, startPoint x: 927, startPoint y: 229, endPoint x: 853, endPoint y: 232, distance: 74.1
click at [853, 232] on span "ハンディーGPS GPSMAP 67" at bounding box center [832, 239] width 199 height 22
click at [829, 645] on td "・[PERSON_NAME]炎下でも見やすい3インチのカラーディスプレイでルート確認が可能 ・マルチバンド技術と拡張されたGNSSサポートにより厳しい条件下で…" at bounding box center [976, 532] width 581 height 276
drag, startPoint x: 824, startPoint y: 641, endPoint x: 692, endPoint y: 472, distance: 214.4
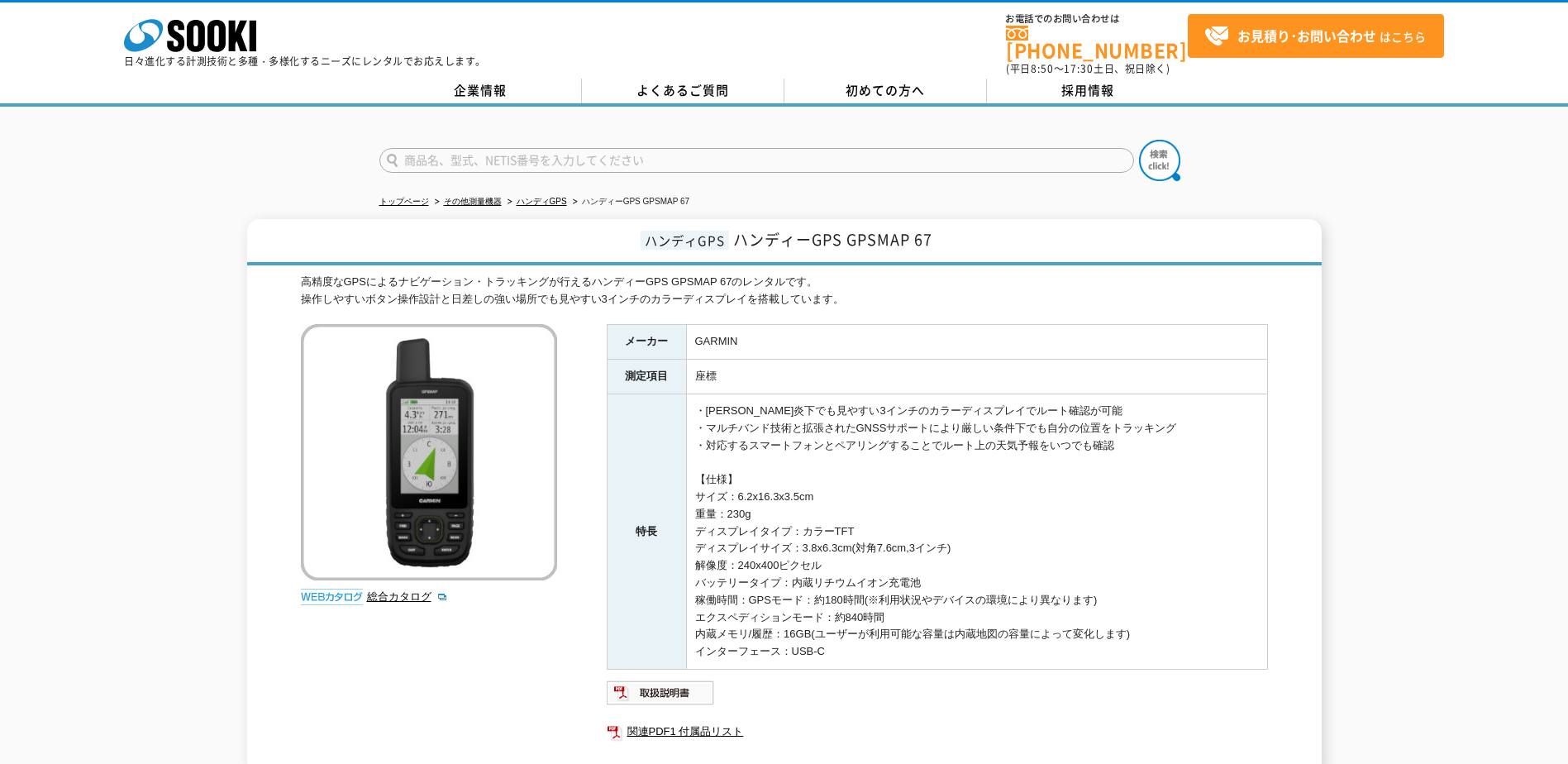
click at [692, 472] on td "・[PERSON_NAME]炎下でも見やすい3インチのカラーディスプレイでルート確認が可能 ・マルチバンド技術と拡張されたGNSSサポートにより厳しい条件下で…" at bounding box center [976, 532] width 581 height 276
drag, startPoint x: 692, startPoint y: 472, endPoint x: 961, endPoint y: 428, distance: 272.6
click at [961, 428] on td "・[PERSON_NAME]炎下でも見やすい3インチのカラーディスプレイでルート確認が可能 ・マルチバンド技術と拡張されたGNSSサポートにより厳しい条件下で…" at bounding box center [976, 532] width 581 height 276
click at [1066, 429] on td "・[PERSON_NAME]炎下でも見やすい3インチのカラーディスプレイでルート確認が可能 ・マルチバンド技術と拡張されたGNSSサポートにより厳しい条件下で…" at bounding box center [976, 532] width 581 height 276
drag, startPoint x: 700, startPoint y: 402, endPoint x: 835, endPoint y: 635, distance: 269.3
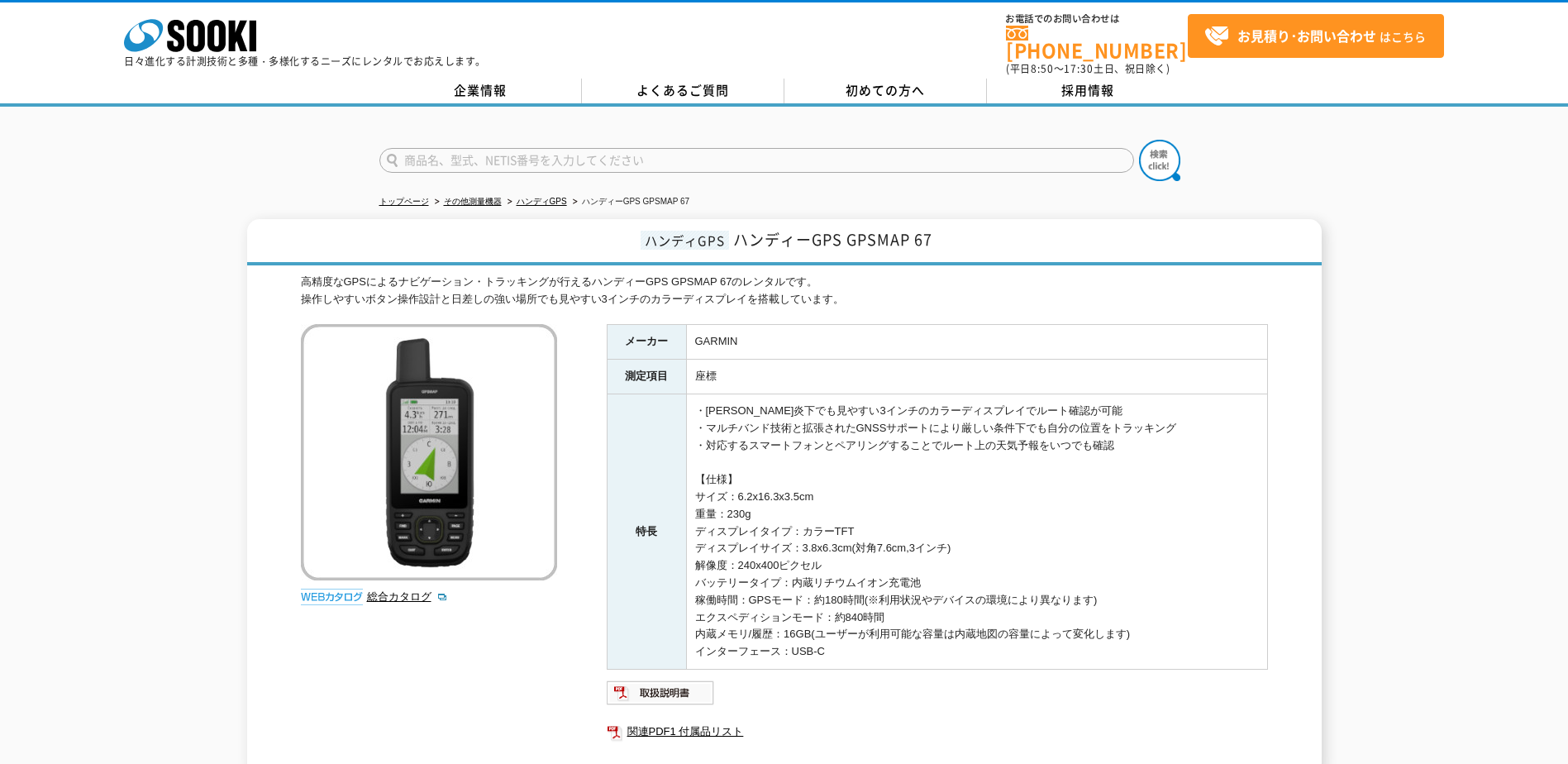
click at [835, 635] on td "・[PERSON_NAME]炎下でも見やすい3インチのカラーディスプレイでルート確認が可能 ・マルチバンド技術と拡張されたGNSSサポートにより厳しい条件下で…" at bounding box center [976, 532] width 581 height 276
drag, startPoint x: 835, startPoint y: 635, endPoint x: 828, endPoint y: 643, distance: 10.6
click at [828, 643] on td "・[PERSON_NAME]炎下でも見やすい3インチのカラーディスプレイでルート確認が可能 ・マルチバンド技術と拡張されたGNSSサポートにより厳しい条件下で…" at bounding box center [976, 532] width 581 height 276
